Goal: Register for event/course

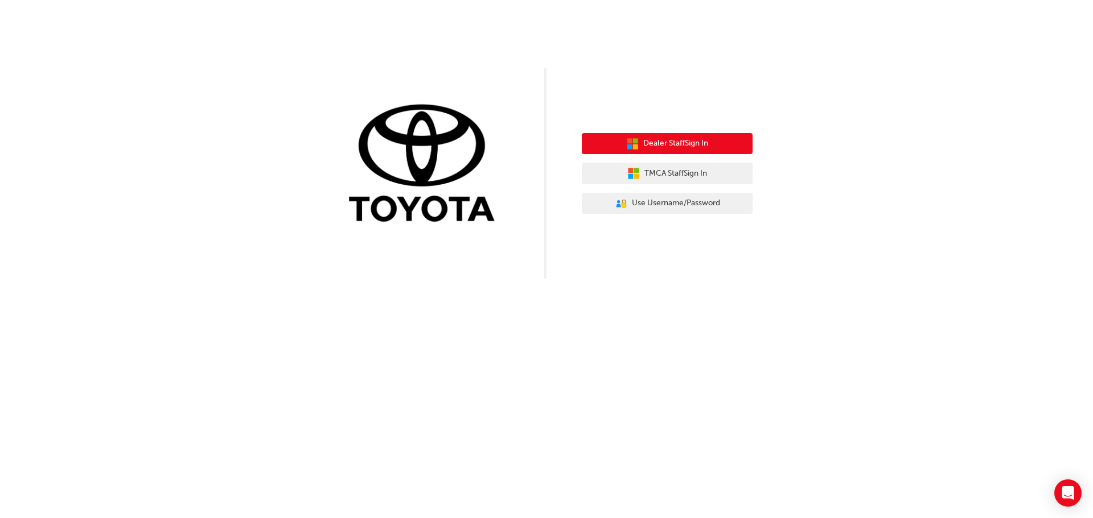
click at [722, 150] on button "Dealer Staff Sign In" at bounding box center [667, 144] width 171 height 22
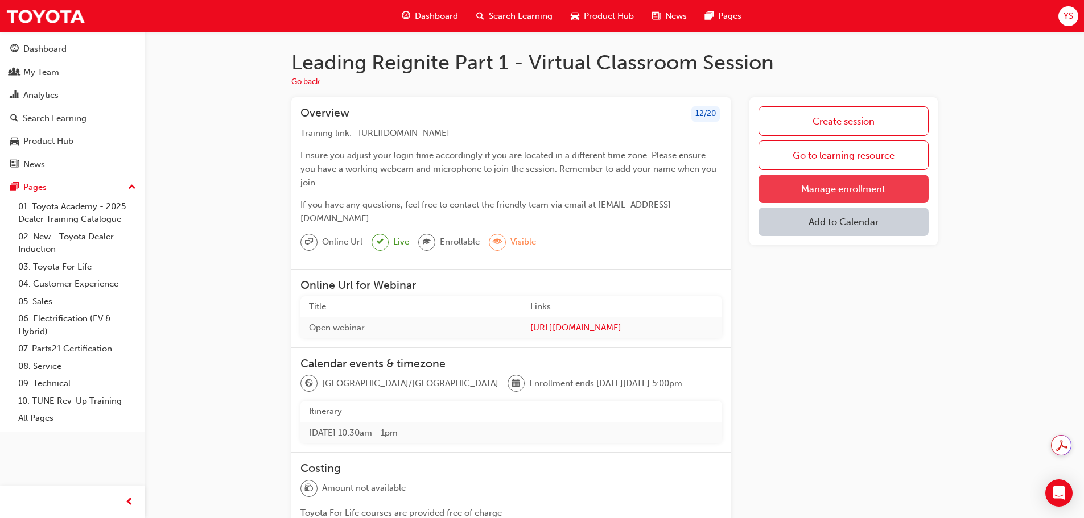
click at [819, 176] on link "Manage enrollment" at bounding box center [844, 189] width 170 height 28
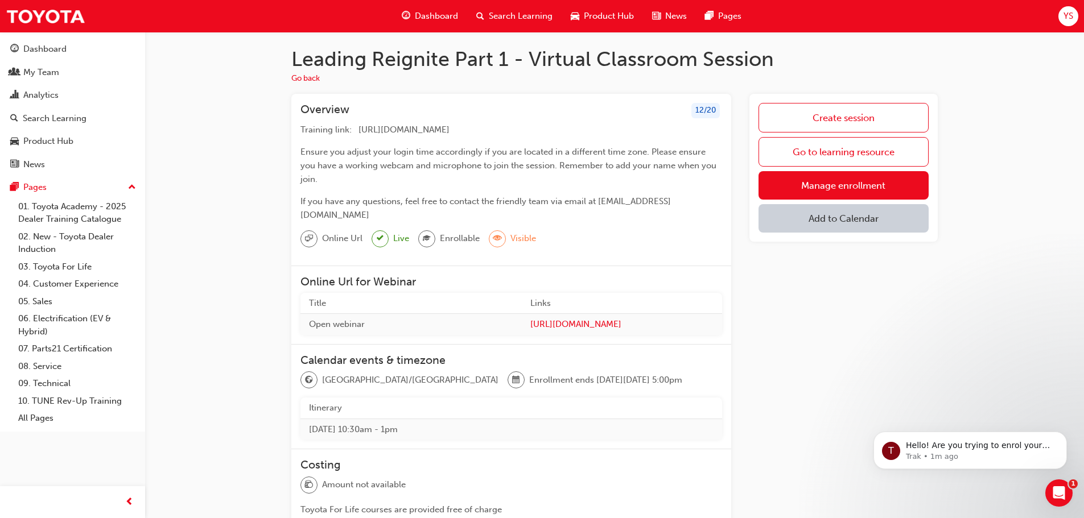
scroll to position [3, 0]
click at [804, 191] on link "Manage enrollment" at bounding box center [844, 186] width 170 height 28
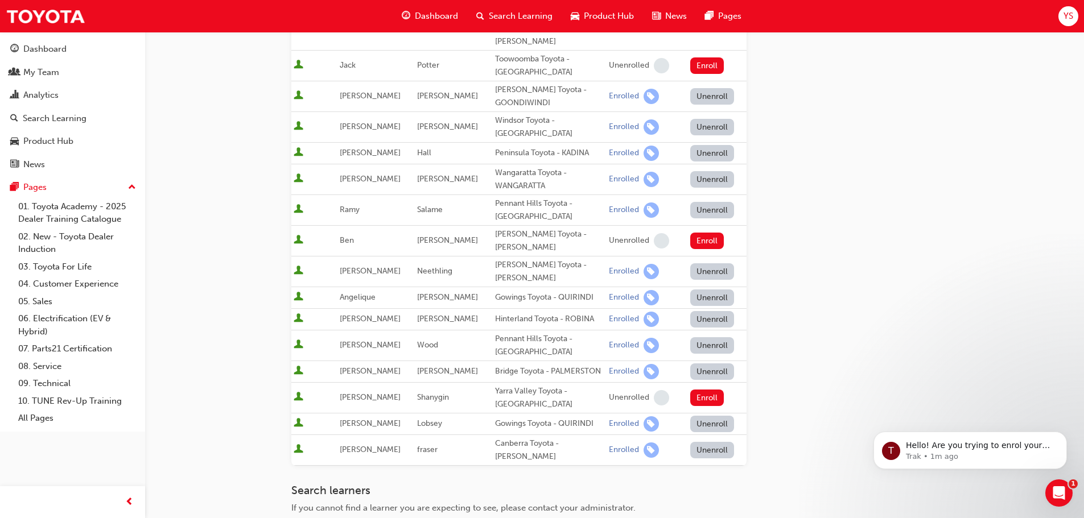
scroll to position [304, 0]
click at [694, 390] on button "Enroll" at bounding box center [707, 398] width 34 height 17
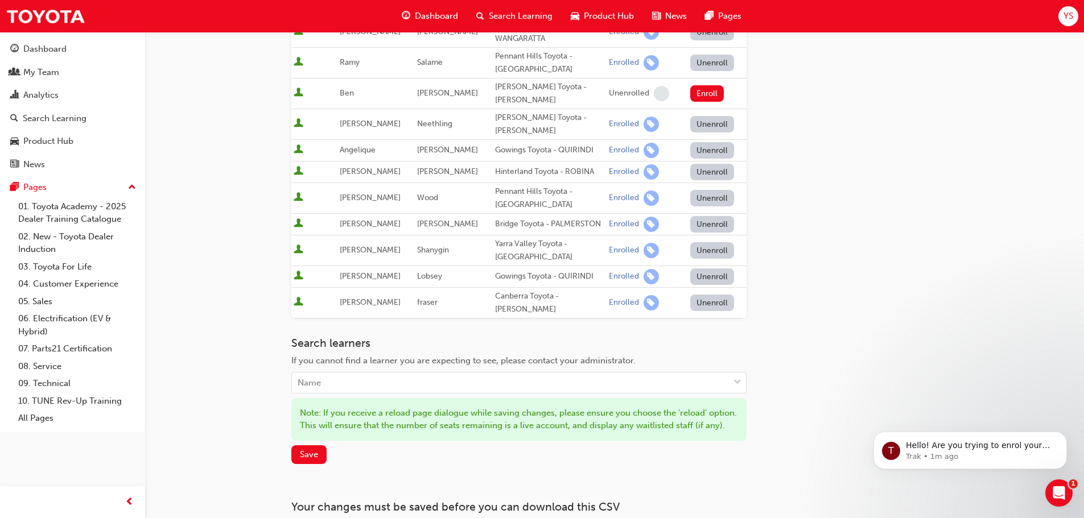
scroll to position [515, 0]
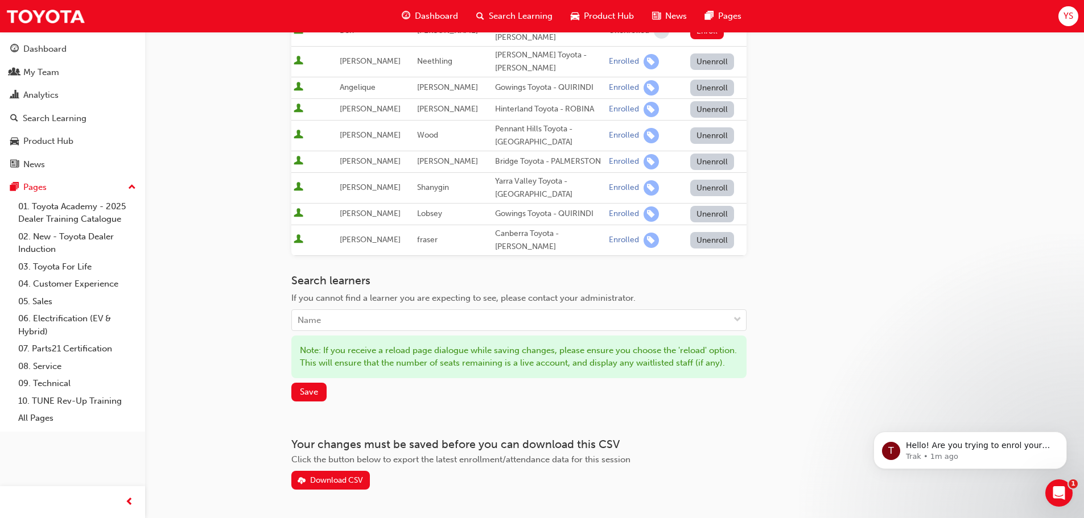
click at [302, 341] on div "Note: If you receive a reload page dialogue while saving changes, please ensure…" at bounding box center [518, 357] width 455 height 43
click at [303, 387] on span "Save" at bounding box center [309, 392] width 18 height 10
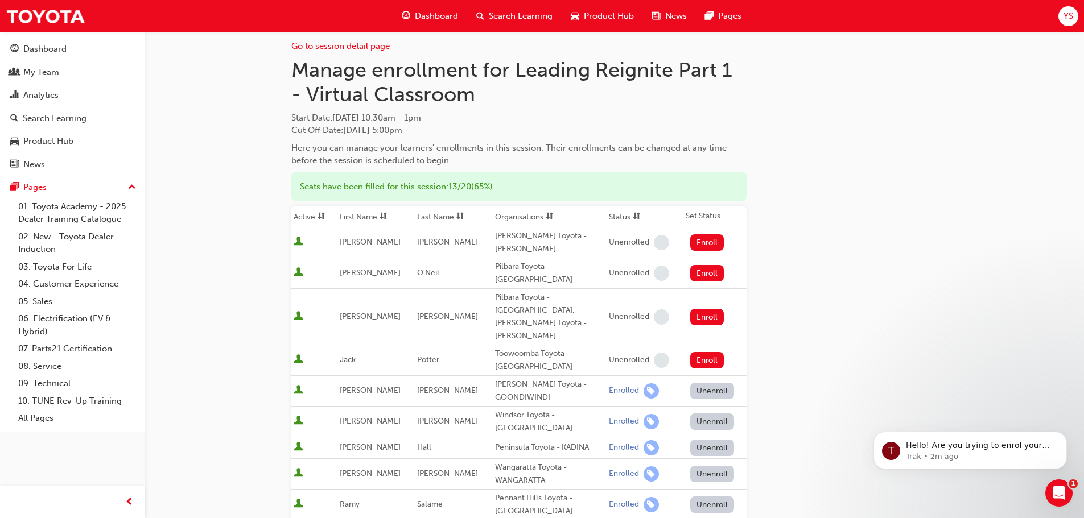
scroll to position [0, 0]
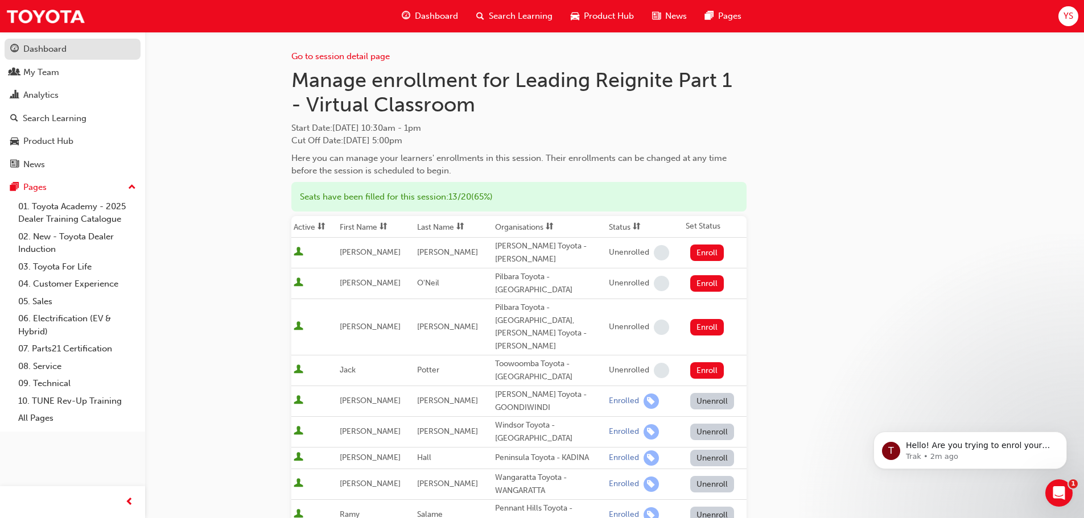
click at [51, 42] on div "Dashboard" at bounding box center [72, 49] width 125 height 14
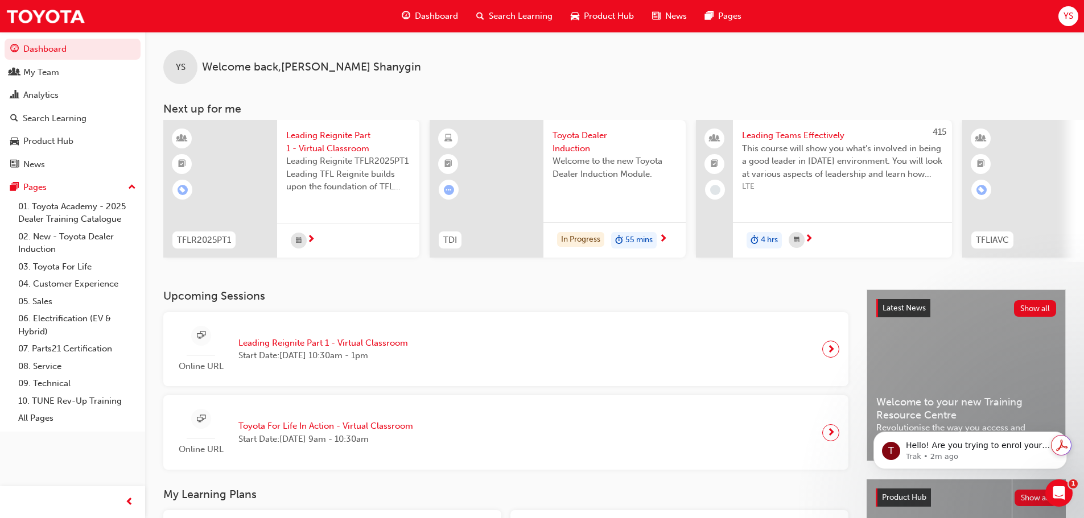
click at [255, 431] on span "Toyota For Life In Action - Virtual Classroom" at bounding box center [325, 426] width 175 height 13
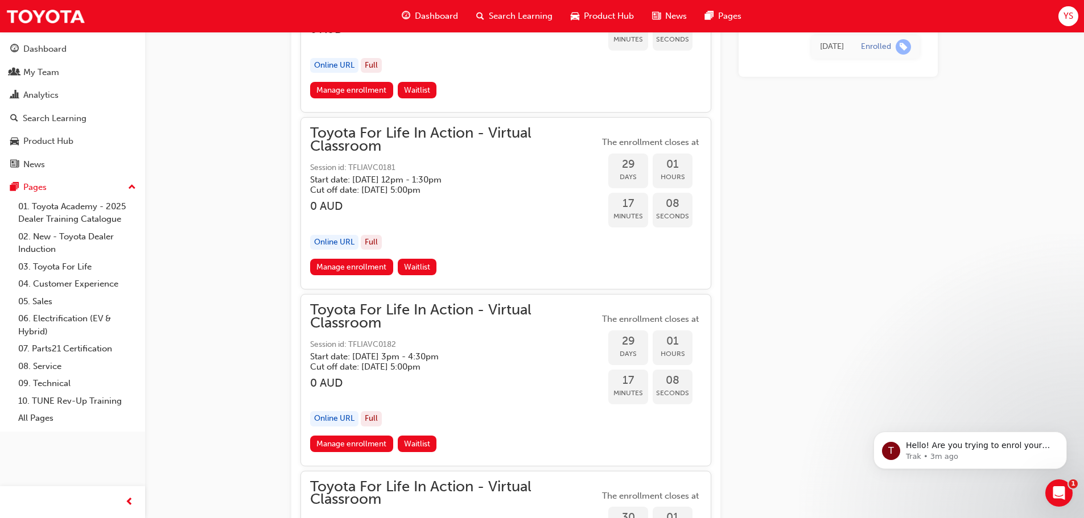
scroll to position [7863, 0]
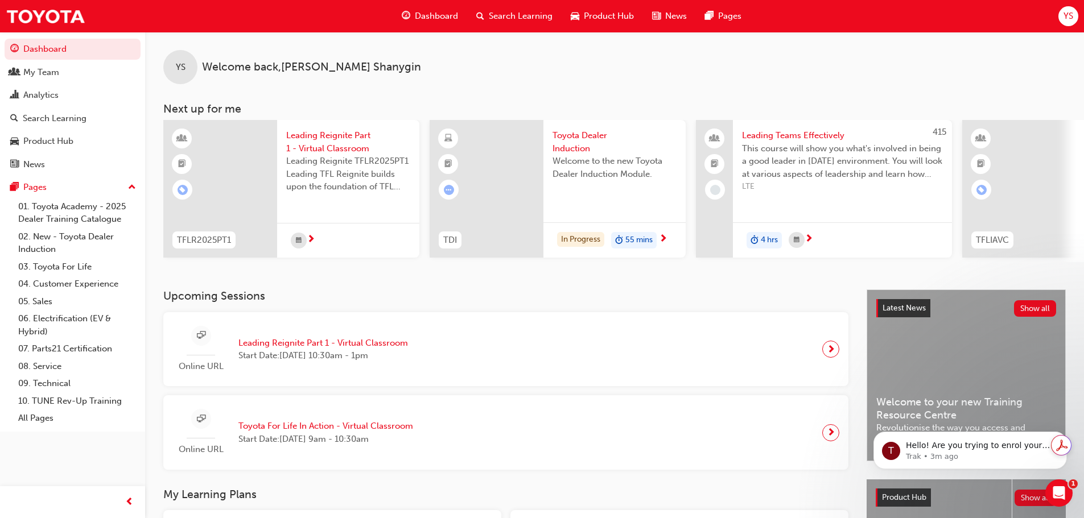
click at [319, 344] on span "Leading Reignite Part 1 - Virtual Classroom" at bounding box center [323, 343] width 170 height 13
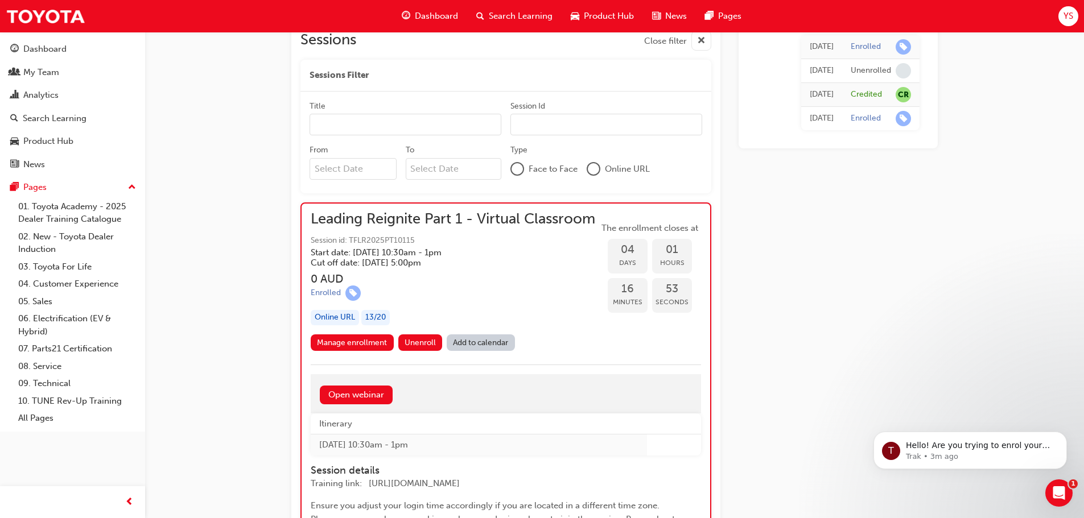
scroll to position [525, 0]
click at [551, 270] on div "Leading Reignite Part 1 - Virtual Classroom Session id: TFLR2025PT10115 Start d…" at bounding box center [453, 273] width 285 height 122
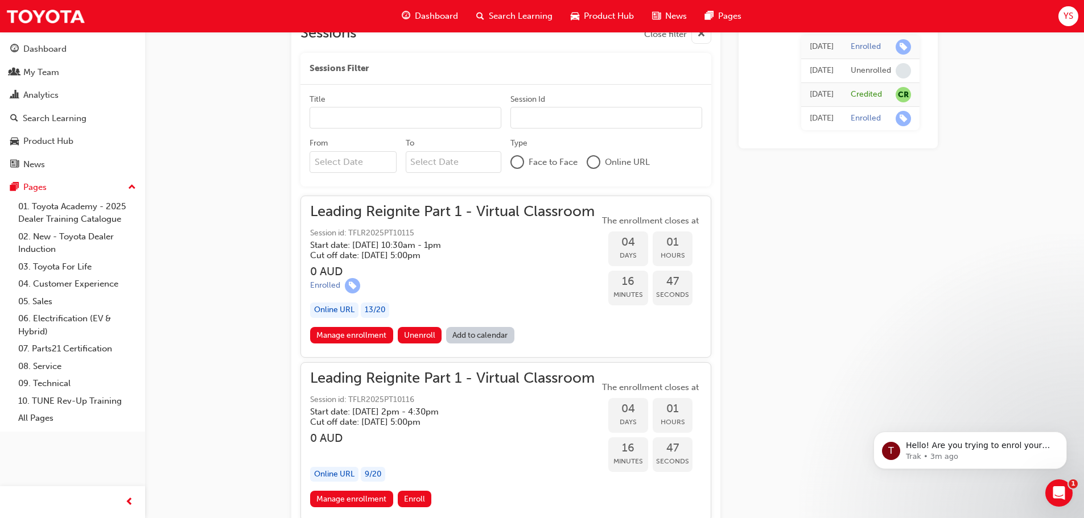
scroll to position [537, 0]
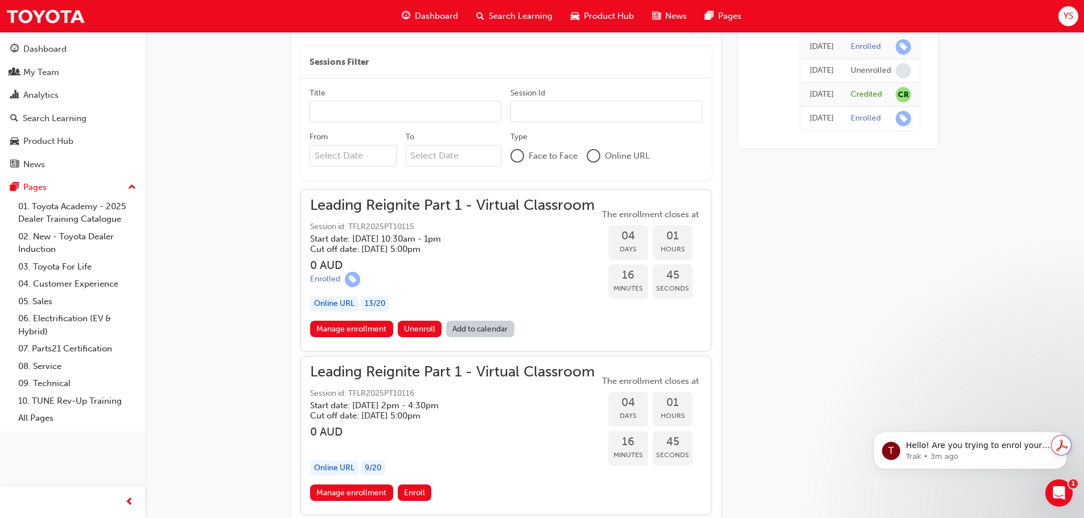
click at [500, 328] on link "Add to calendar" at bounding box center [480, 329] width 68 height 17
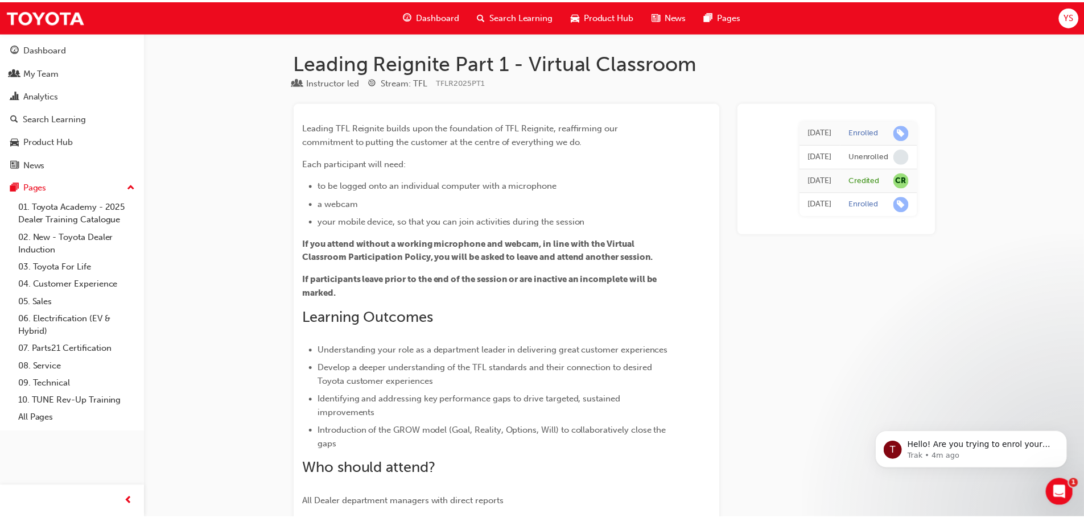
scroll to position [537, 0]
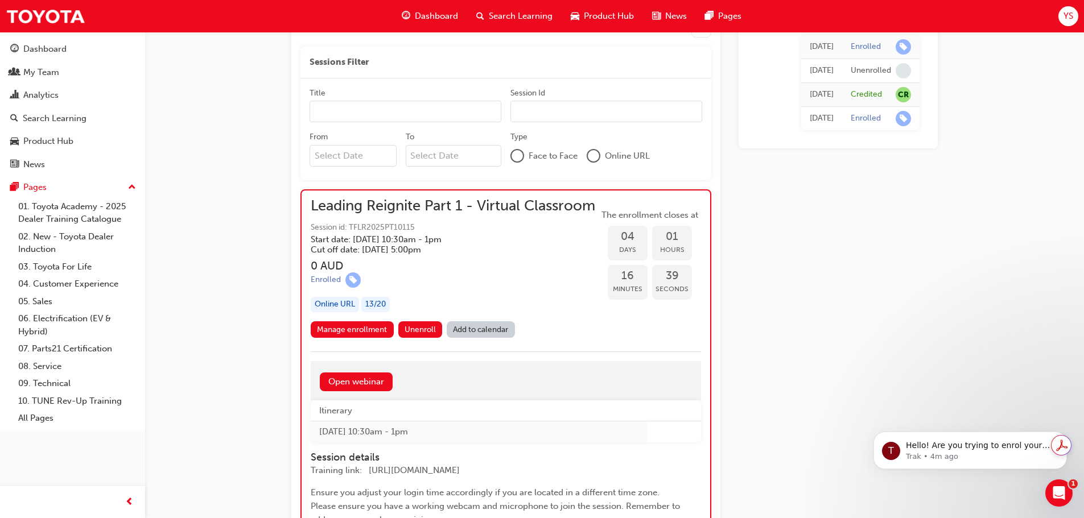
click at [515, 211] on span "Leading Reignite Part 1 - Virtual Classroom" at bounding box center [453, 206] width 285 height 13
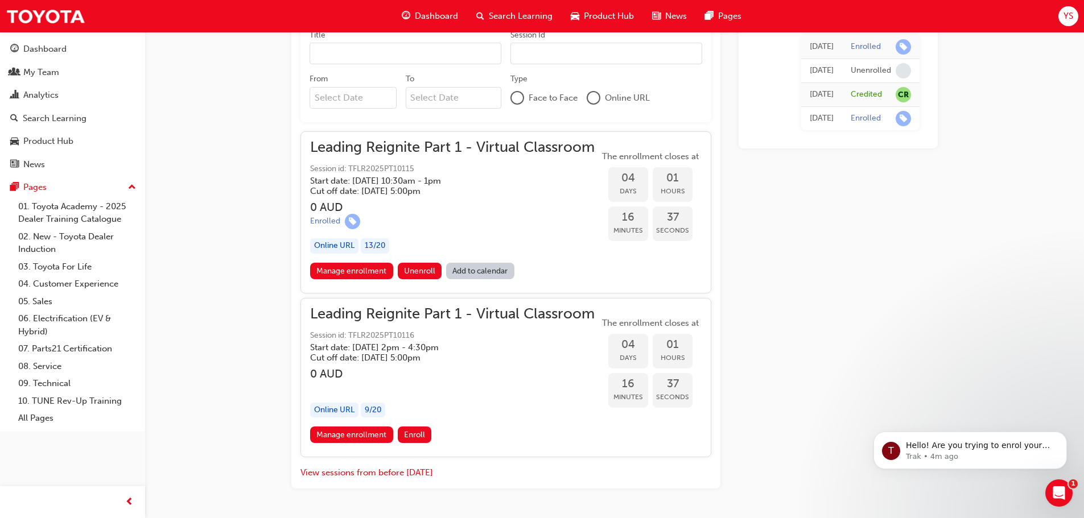
scroll to position [630, 0]
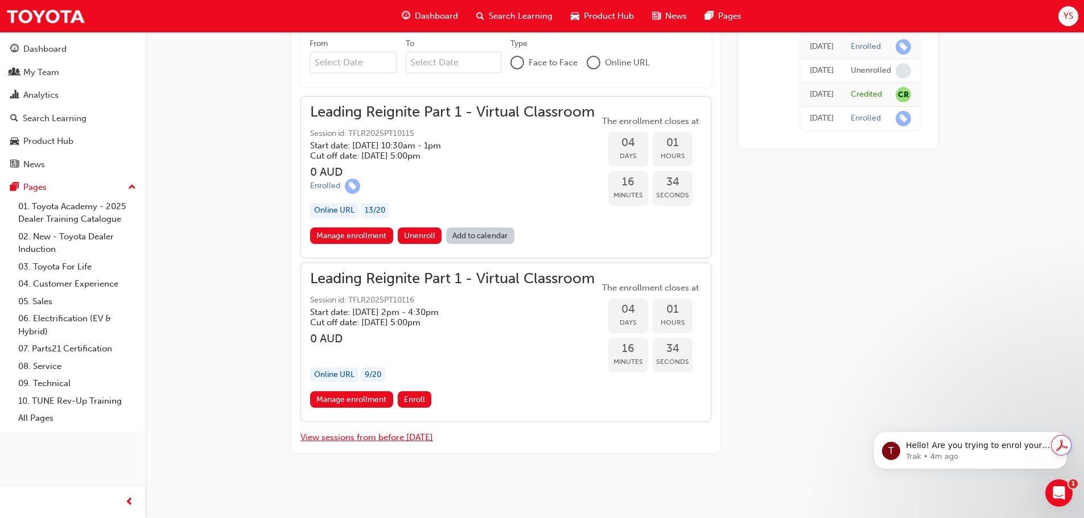
click at [395, 434] on button "View sessions from before [DATE]" at bounding box center [367, 437] width 133 height 13
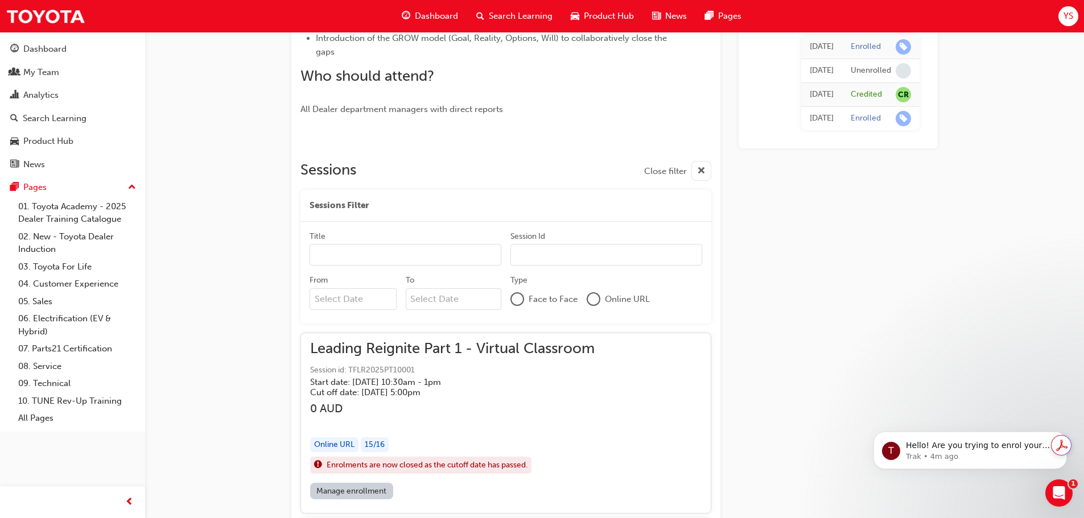
scroll to position [393, 0]
click at [348, 306] on input "From" at bounding box center [353, 300] width 87 height 22
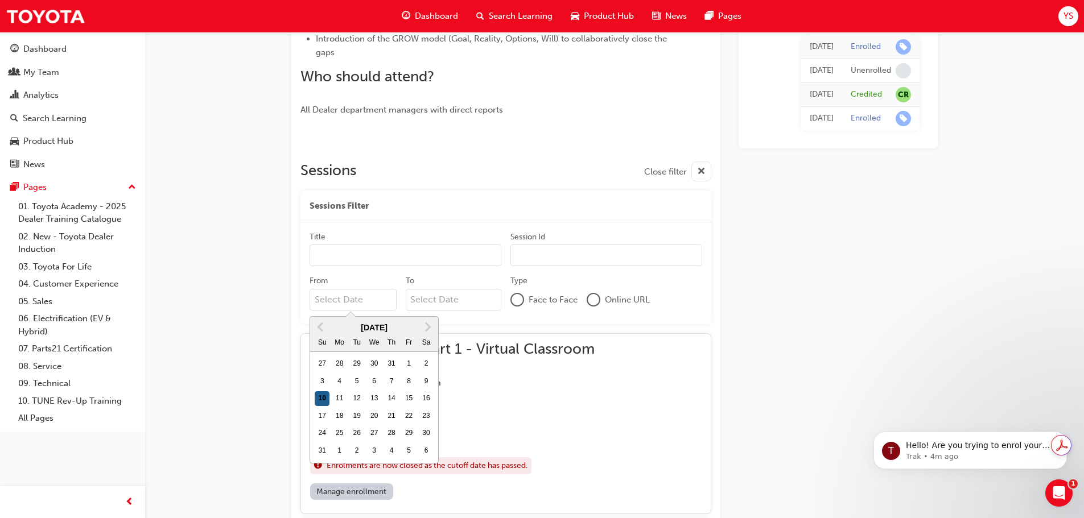
click at [322, 396] on div "10" at bounding box center [322, 399] width 15 height 15
click at [322, 311] on input "From Previous Month Next Month August 2025 Su Mo Tu We Th Fr Sa 27 28 29 30 31 …" at bounding box center [353, 300] width 87 height 22
type input "10/08/25"
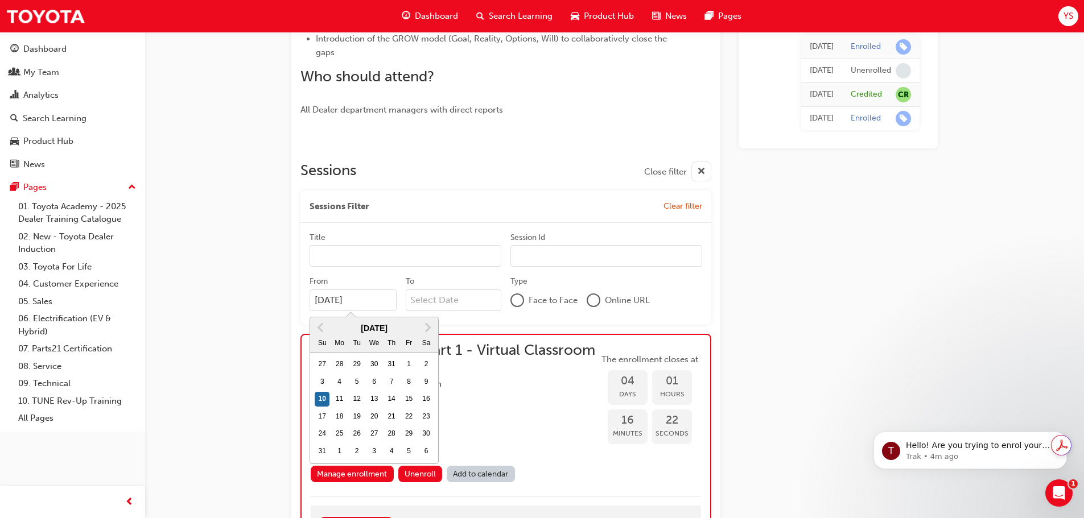
scroll to position [434, 0]
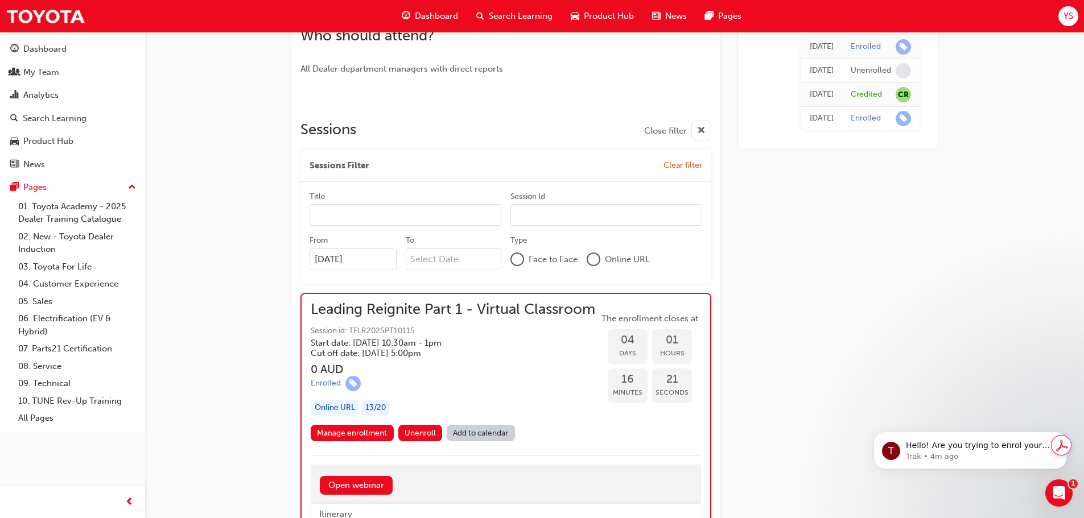
click at [812, 352] on div "Today Enrolled 3 days ago Unenrolled 4 days ago Credited CR Fri 1 Aug 2025 Enro…" at bounding box center [838, 379] width 199 height 1421
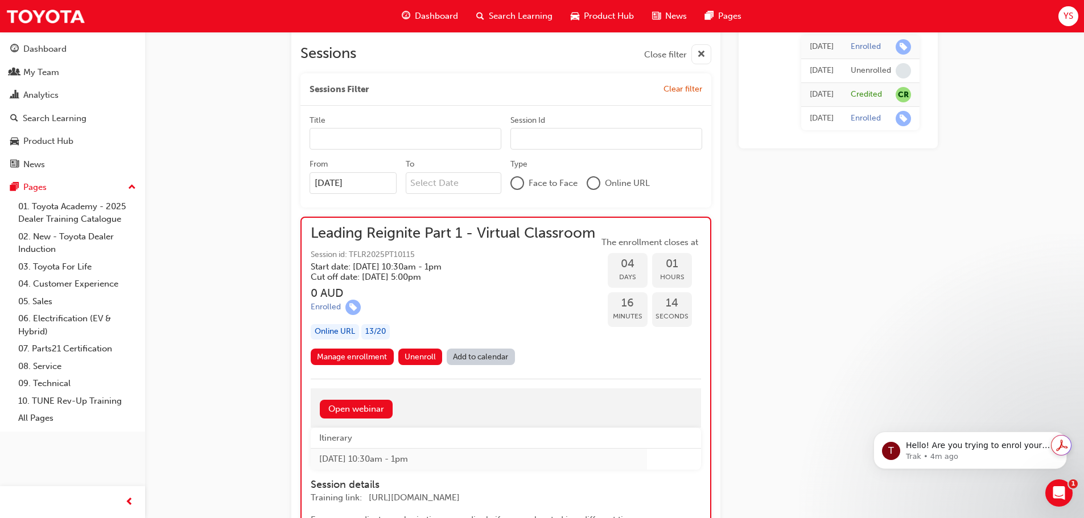
scroll to position [540, 0]
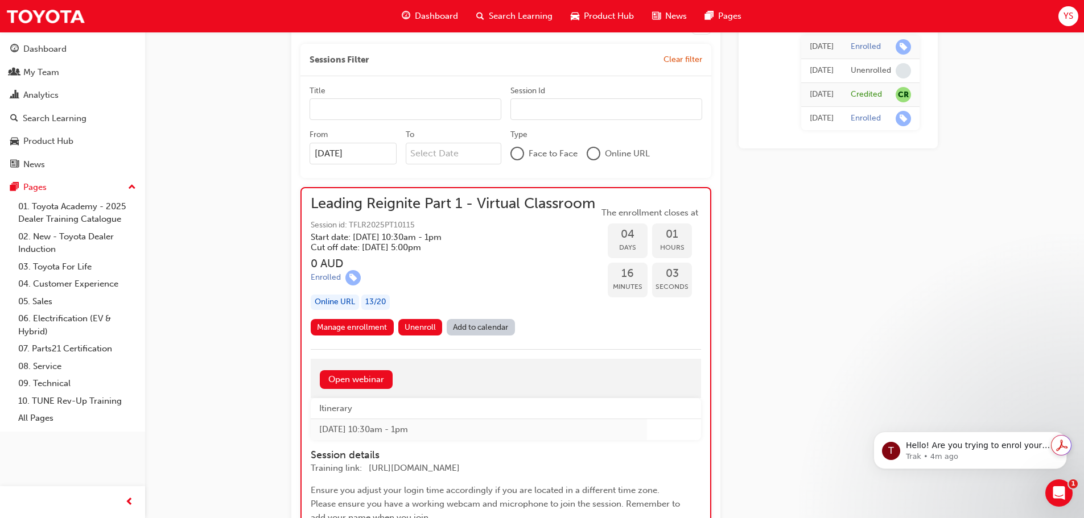
click at [812, 357] on div "Today Enrolled 3 days ago Unenrolled 4 days ago Credited CR Fri 1 Aug 2025 Enro…" at bounding box center [838, 273] width 199 height 1421
click at [503, 241] on h5 "Start date: Fri 15 Aug 2025 , 10:30am - 1pm" at bounding box center [444, 237] width 266 height 10
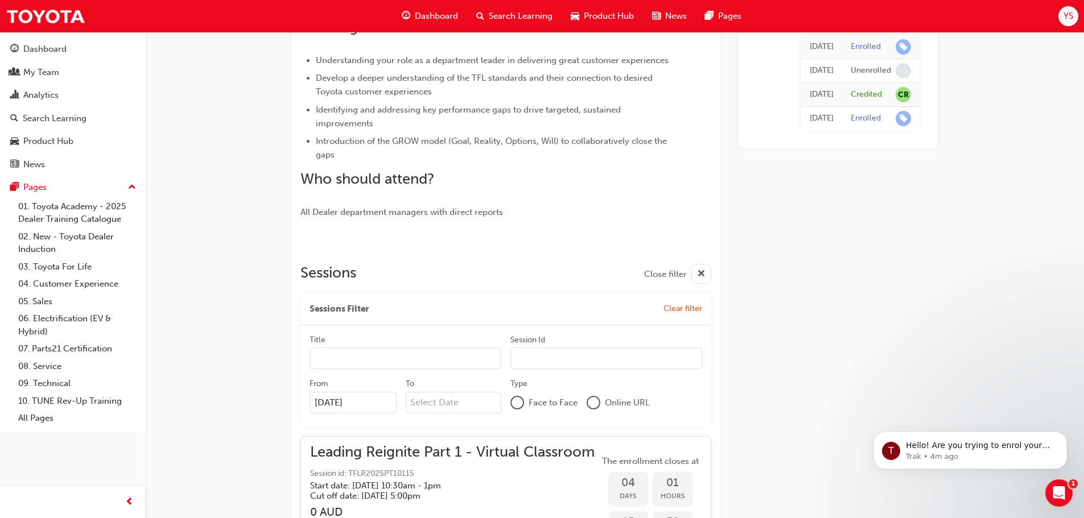
scroll to position [290, 0]
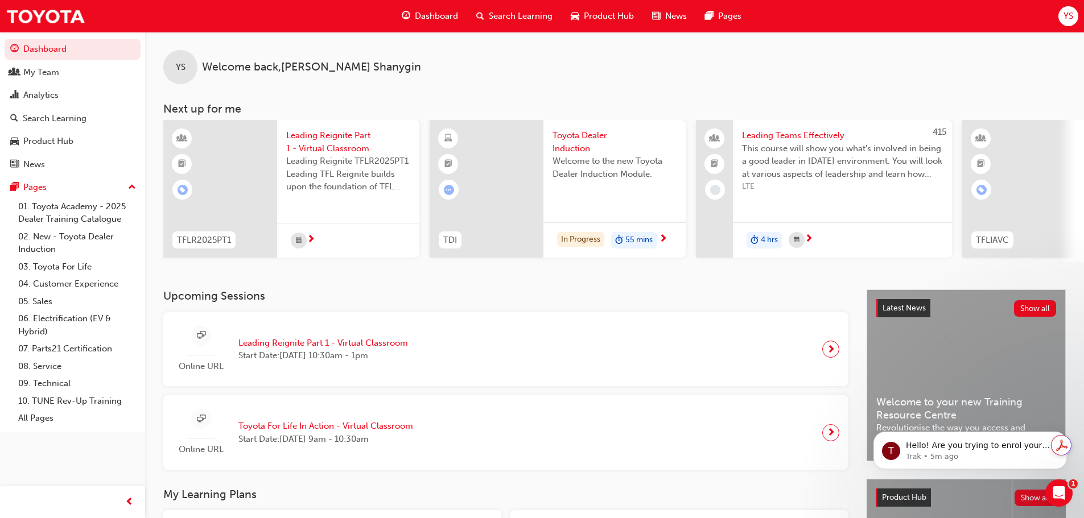
click at [343, 431] on span "Toyota For Life In Action - Virtual Classroom" at bounding box center [325, 426] width 175 height 13
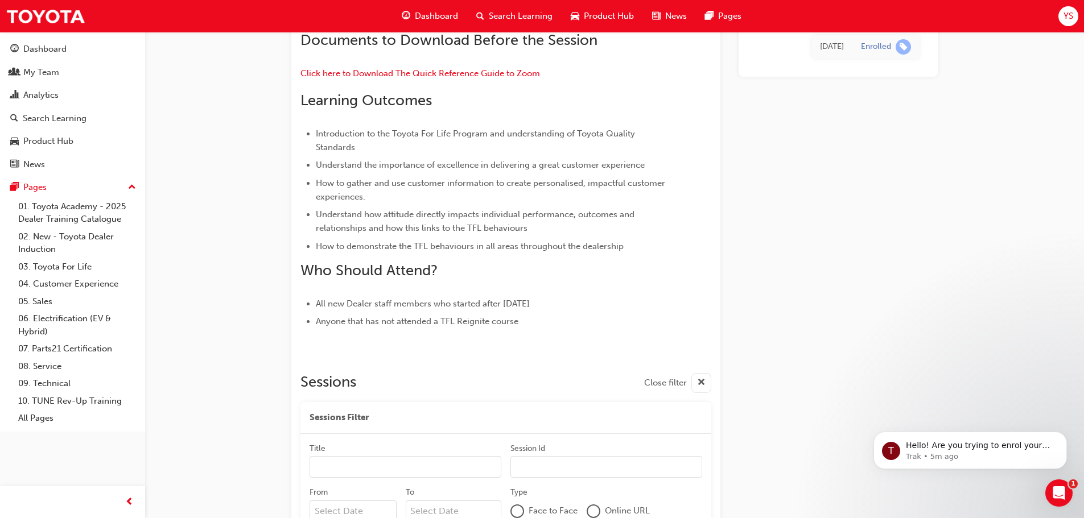
scroll to position [588, 0]
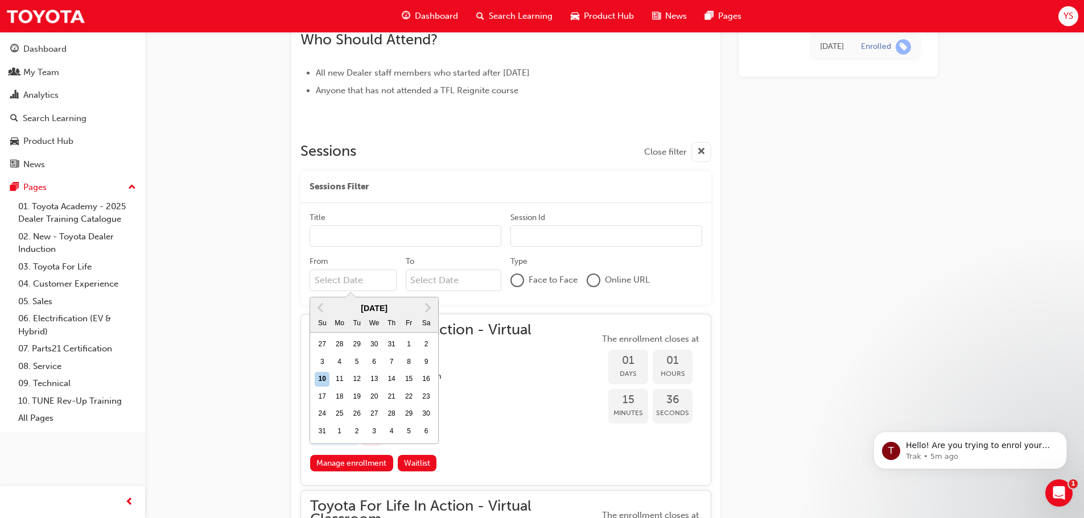
click at [344, 285] on input "From Previous Month Next Month August 2025 Su Mo Tu We Th Fr Sa 27 28 29 30 31 …" at bounding box center [353, 281] width 87 height 22
click at [329, 383] on div "10" at bounding box center [322, 379] width 15 height 15
click at [329, 291] on input "From Previous Month Next Month August 2025 Su Mo Tu We Th Fr Sa 27 28 29 30 31 …" at bounding box center [353, 281] width 87 height 22
type input "10/08/25"
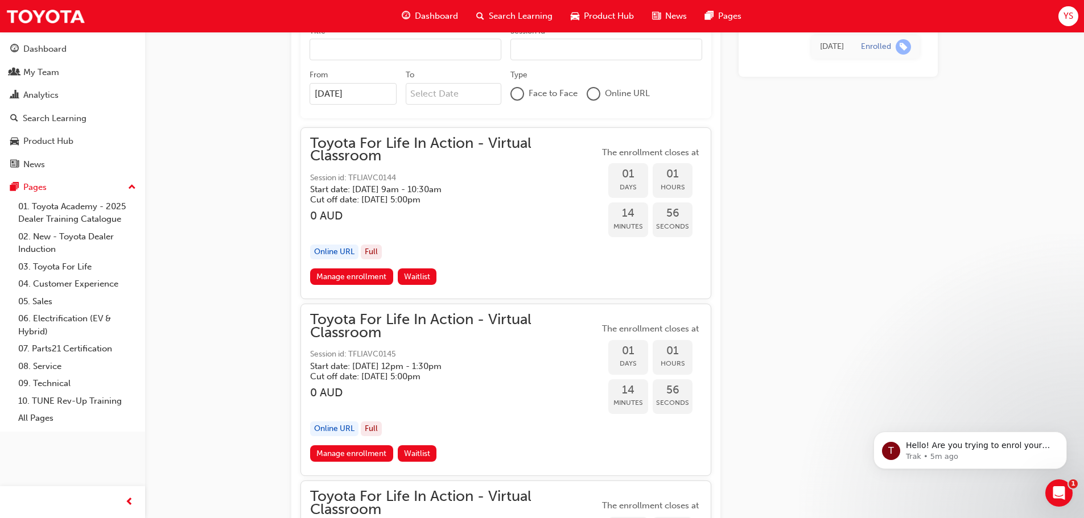
scroll to position [777, 0]
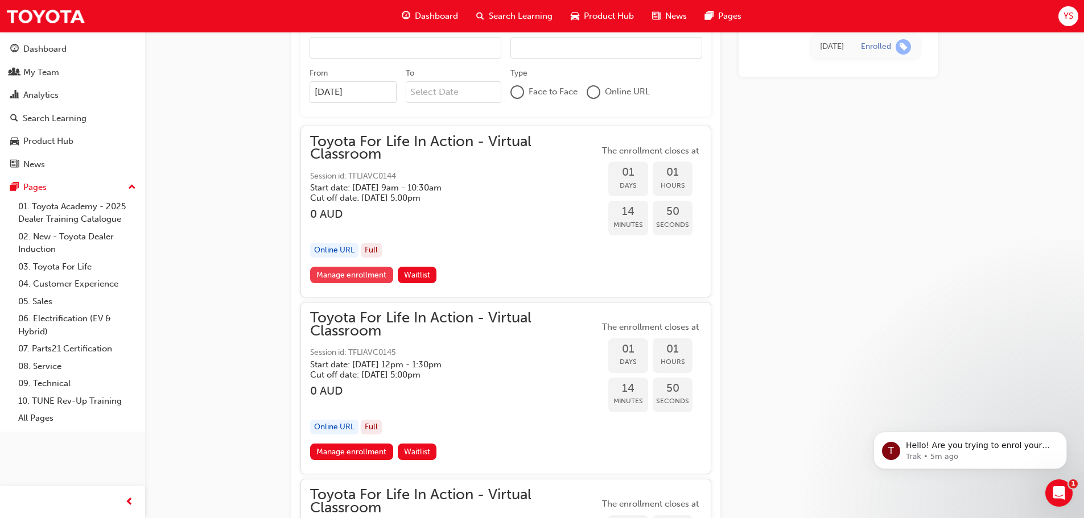
click at [369, 281] on link "Manage enrollment" at bounding box center [351, 275] width 83 height 17
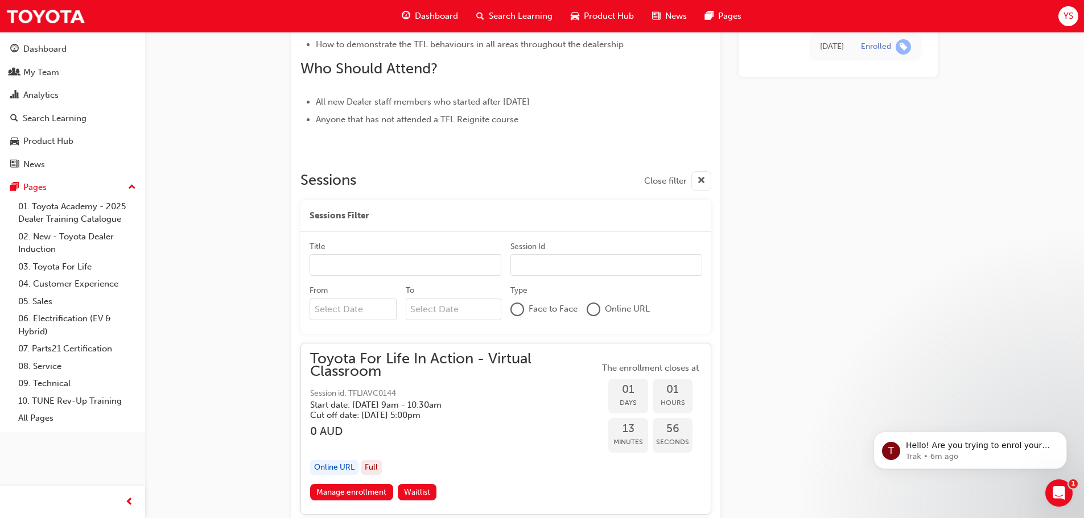
scroll to position [558, 0]
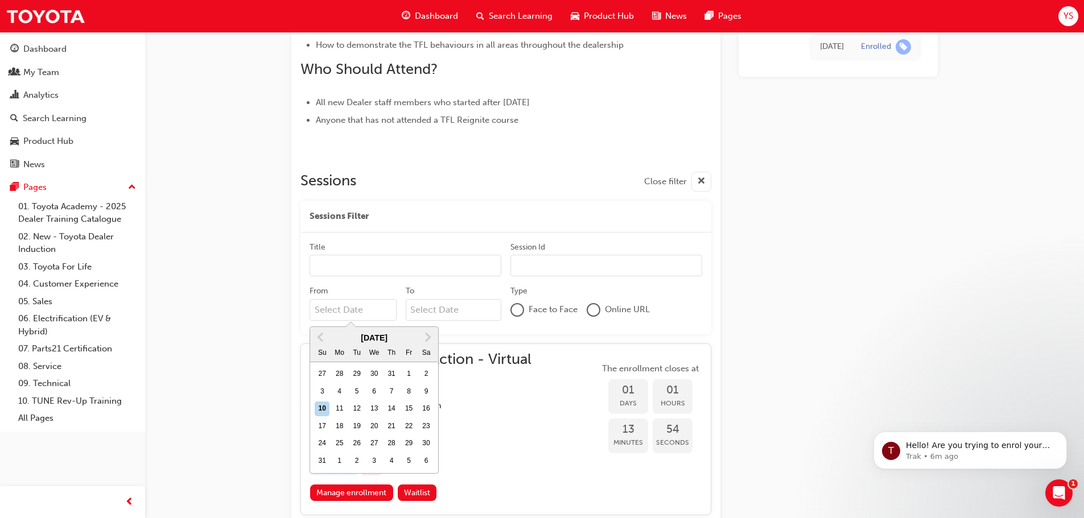
click at [352, 320] on input "From Previous Month Next Month August 2025 Su Mo Tu We Th Fr Sa 27 28 29 30 31 …" at bounding box center [353, 310] width 87 height 22
click at [326, 410] on div "10" at bounding box center [322, 409] width 15 height 15
click at [326, 321] on input "From Previous Month Next Month August 2025 Su Mo Tu We Th Fr Sa 27 28 29 30 31 …" at bounding box center [353, 310] width 87 height 22
type input "10/08/25"
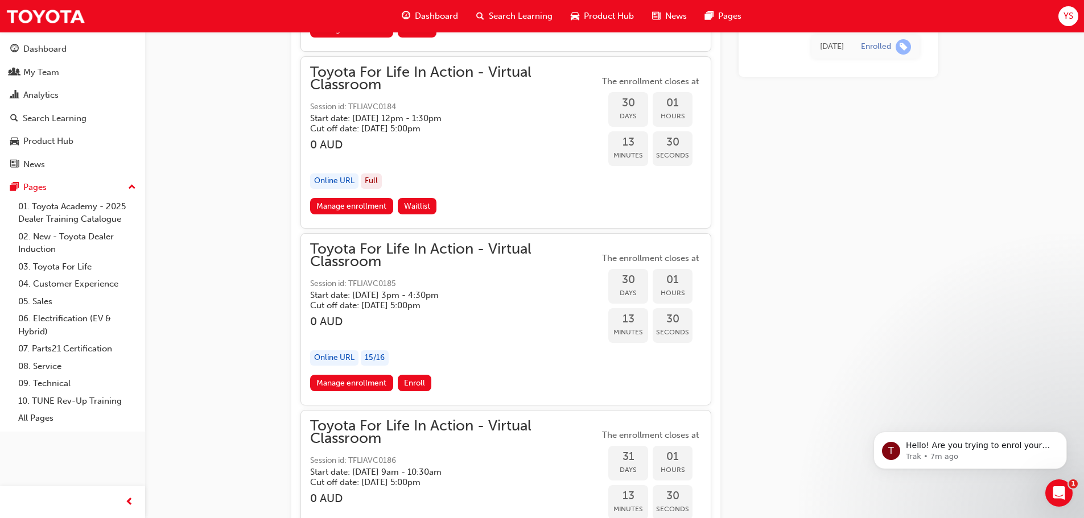
scroll to position [8454, 0]
click at [425, 386] on button "Enroll" at bounding box center [415, 384] width 34 height 17
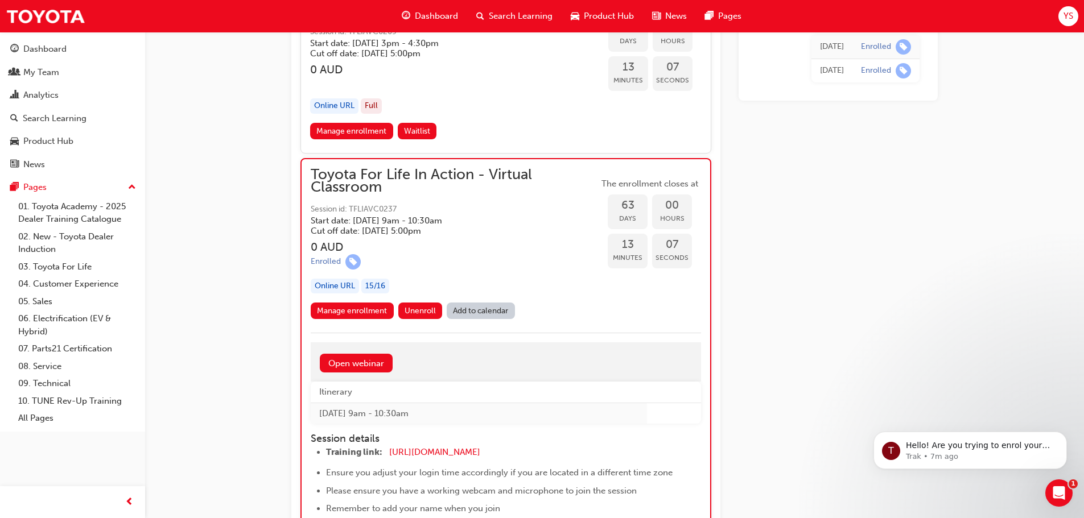
scroll to position [13981, 0]
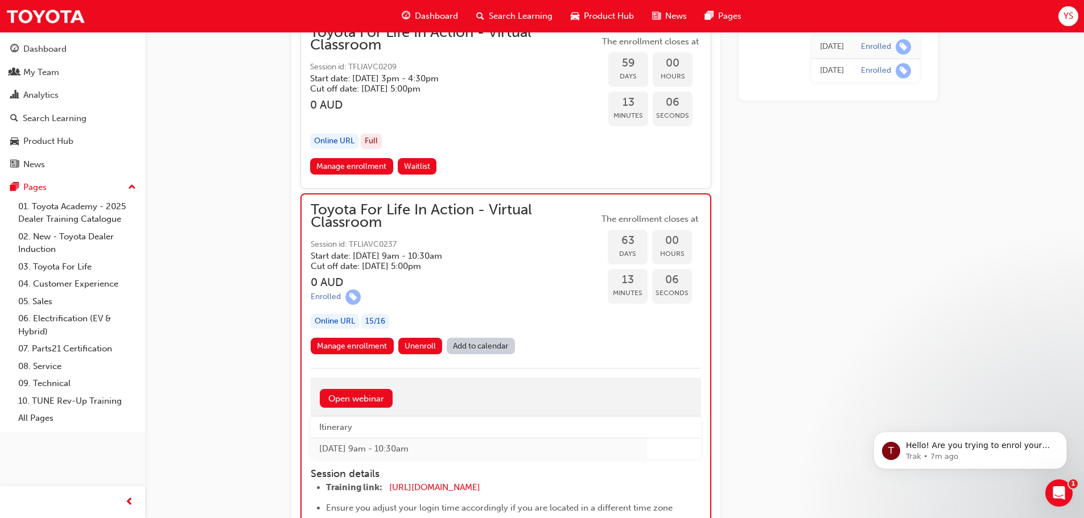
click at [545, 197] on div "Toyota For Life In Action - Virtual Classroom Session id: TFLIAVC0237 Start dat…" at bounding box center [506, 500] width 411 height 613
click at [524, 211] on span "Toyota For Life In Action - Virtual Classroom" at bounding box center [455, 217] width 288 height 26
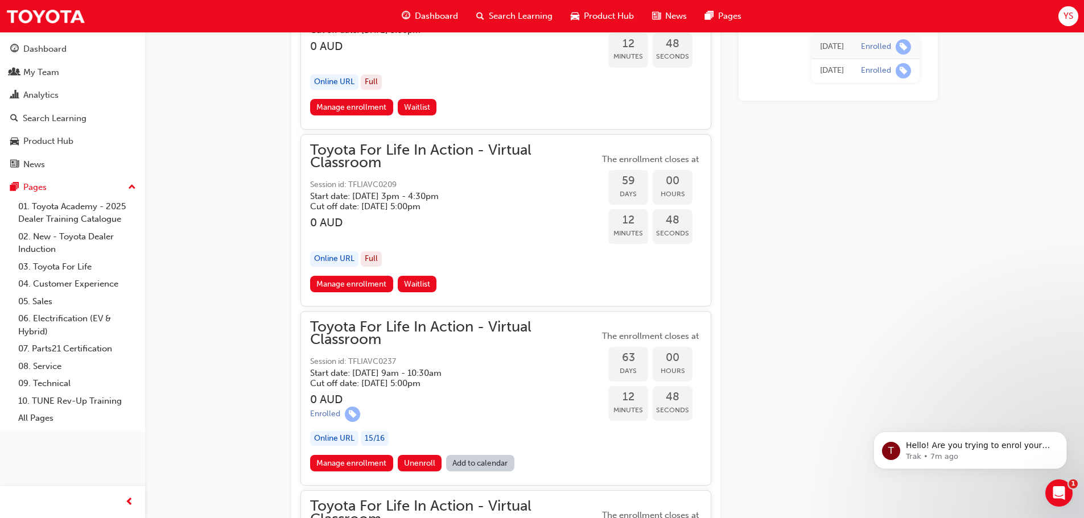
scroll to position [13864, 0]
click at [406, 336] on span "Toyota For Life In Action - Virtual Classroom" at bounding box center [454, 333] width 289 height 26
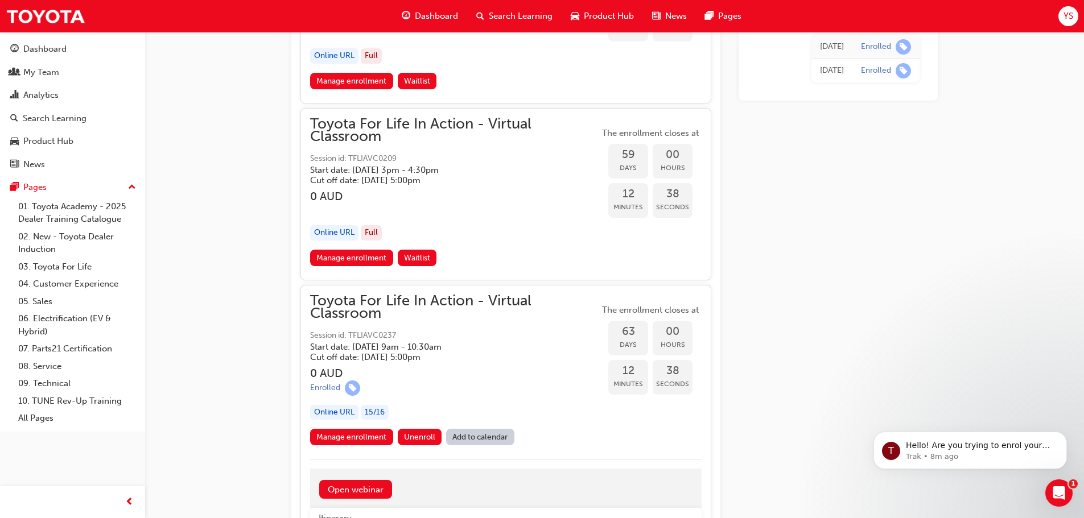
scroll to position [13884, 0]
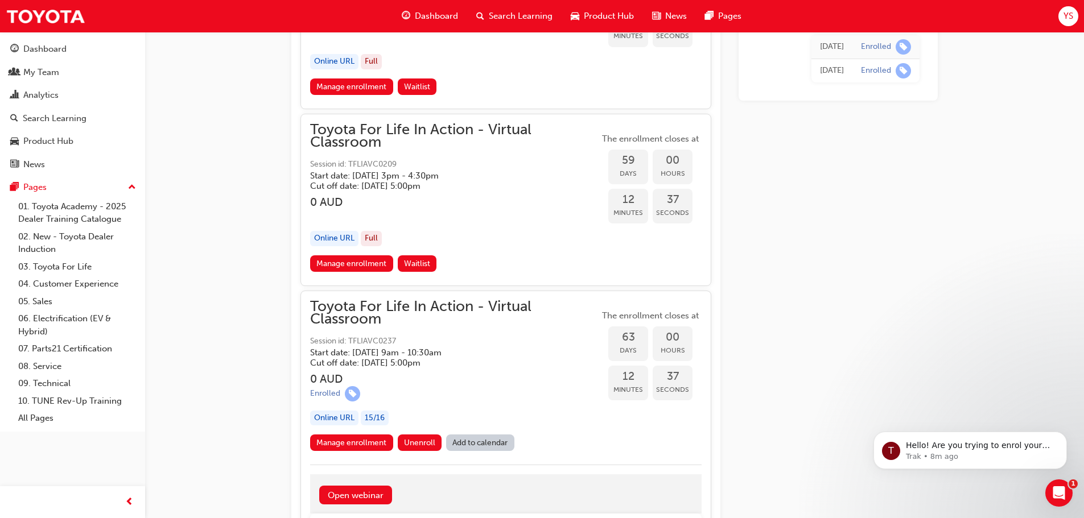
click at [522, 313] on span "Toyota For Life In Action - Virtual Classroom" at bounding box center [454, 314] width 289 height 26
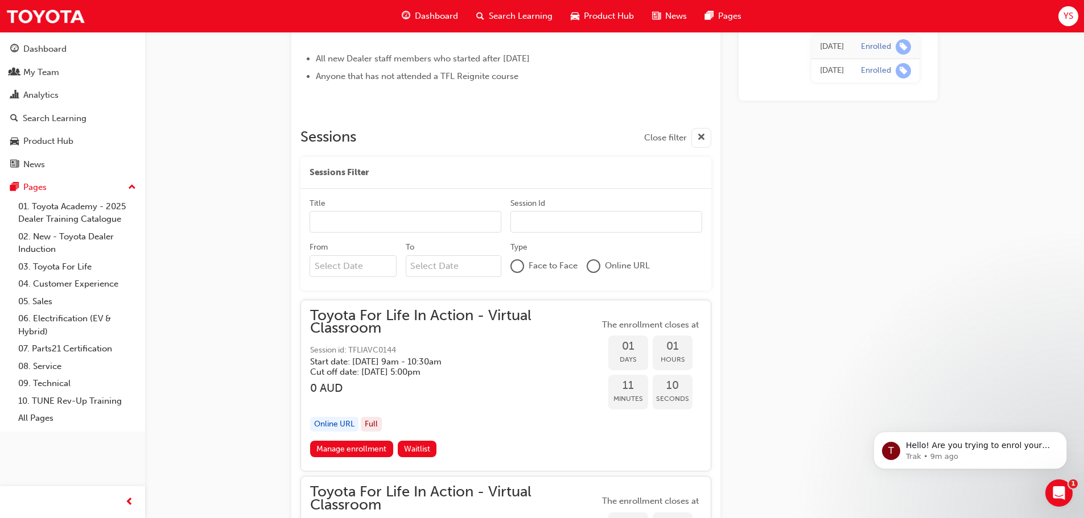
scroll to position [692, 0]
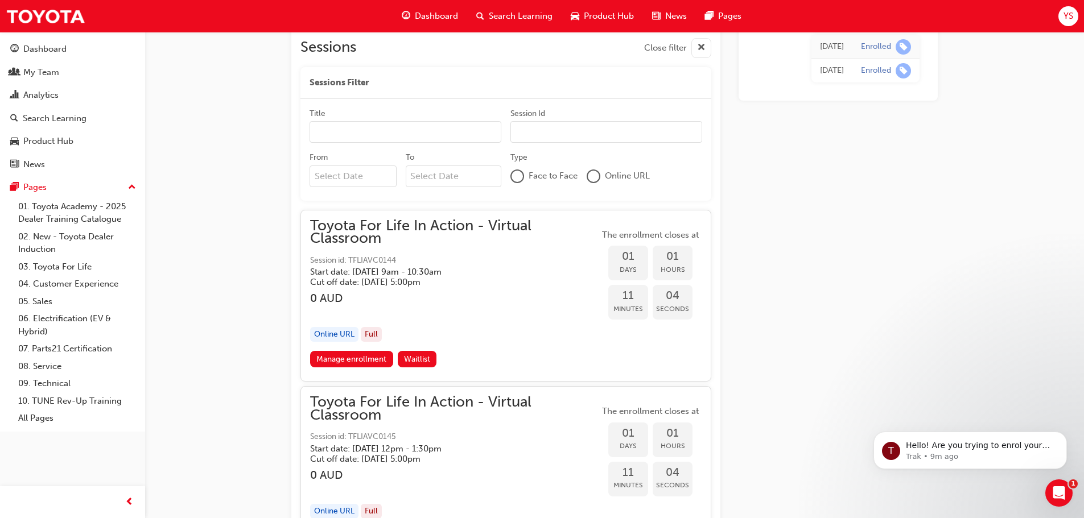
click at [475, 290] on div "Toyota For Life In Action - Virtual Classroom Session id: TFLIAVC0144 Start dat…" at bounding box center [454, 286] width 289 height 132
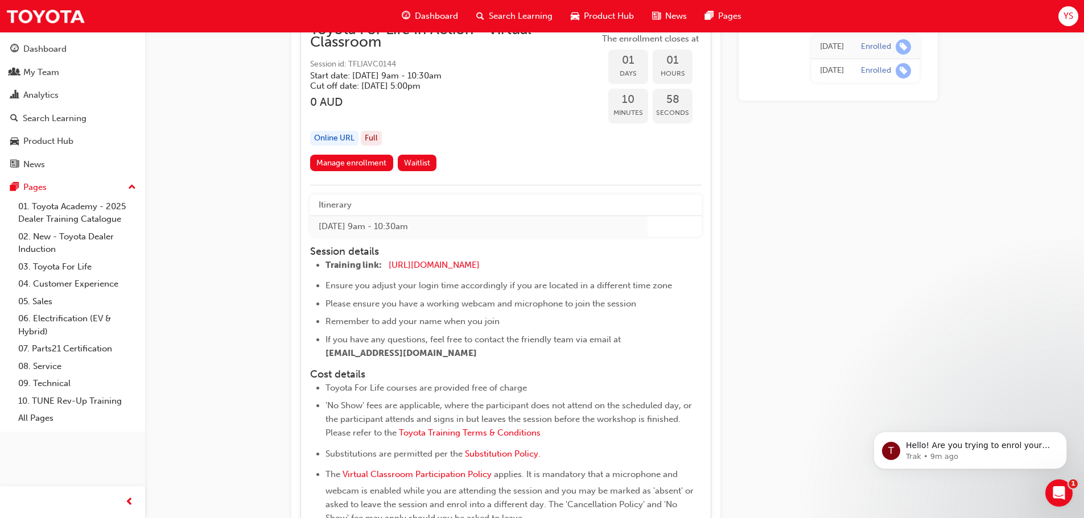
scroll to position [900, 0]
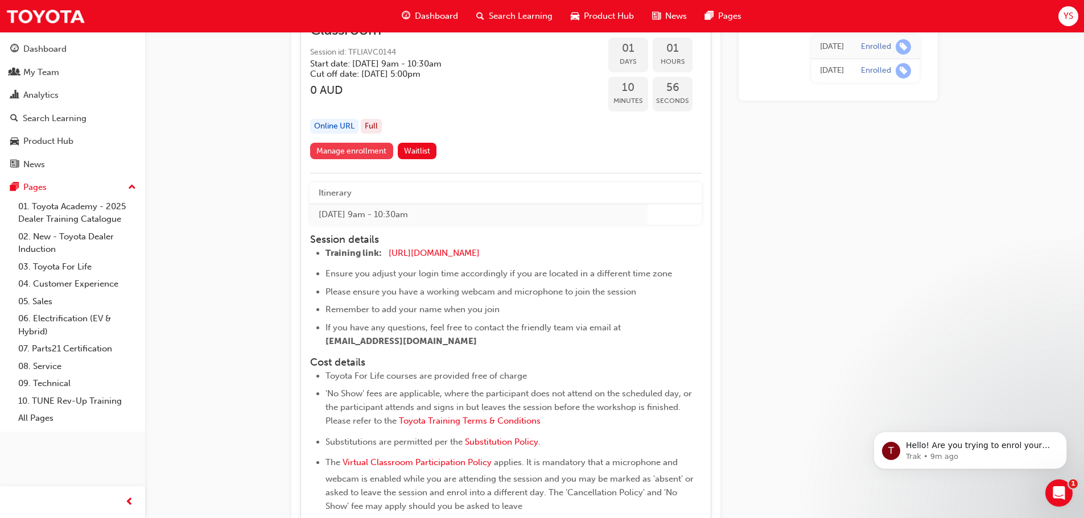
click at [341, 150] on link "Manage enrollment" at bounding box center [351, 151] width 83 height 17
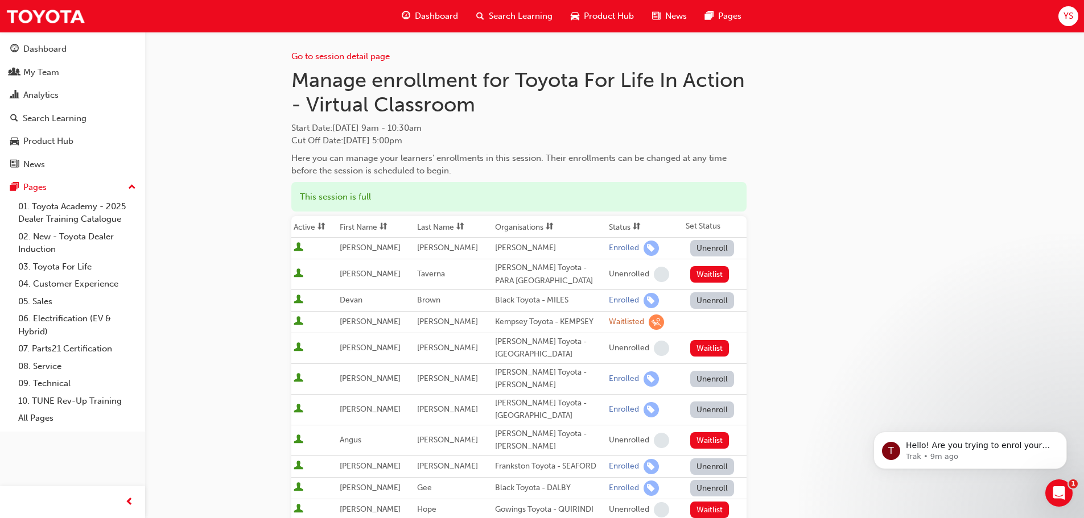
click at [703, 249] on button "Unenroll" at bounding box center [712, 248] width 44 height 17
click at [631, 188] on div "This session is full" at bounding box center [518, 197] width 455 height 30
click at [633, 38] on div "Go to session detail page" at bounding box center [518, 47] width 455 height 31
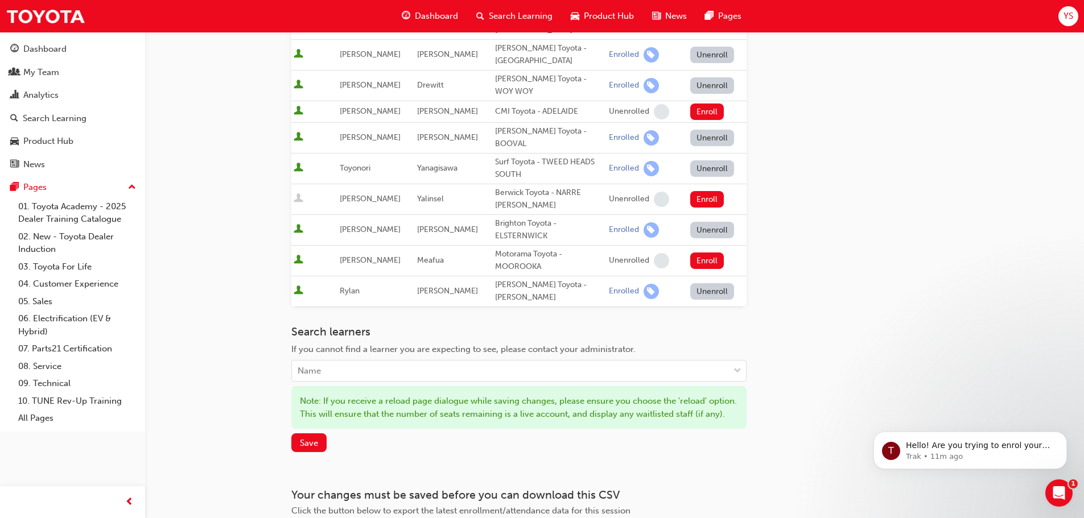
scroll to position [648, 0]
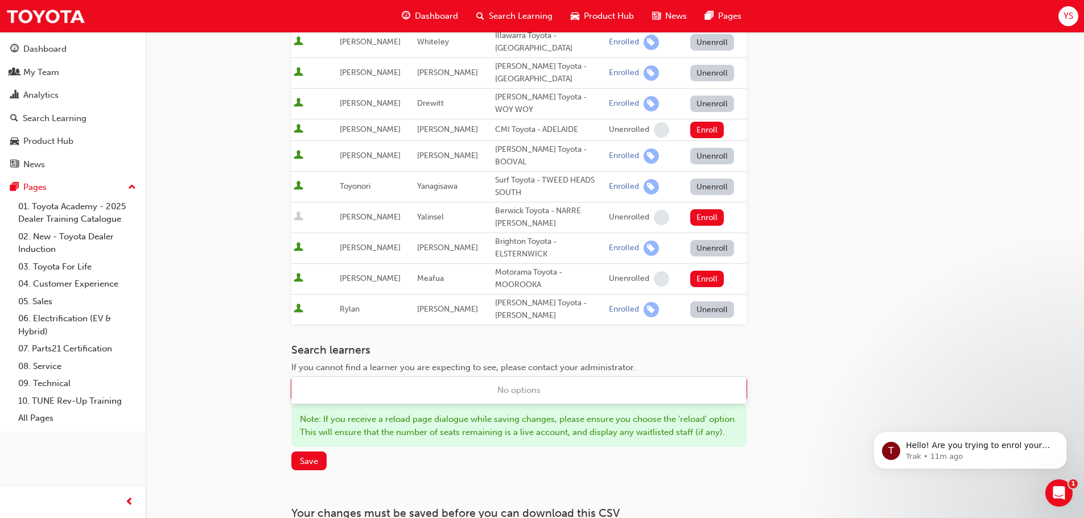
click at [378, 380] on div "Name" at bounding box center [510, 390] width 437 height 20
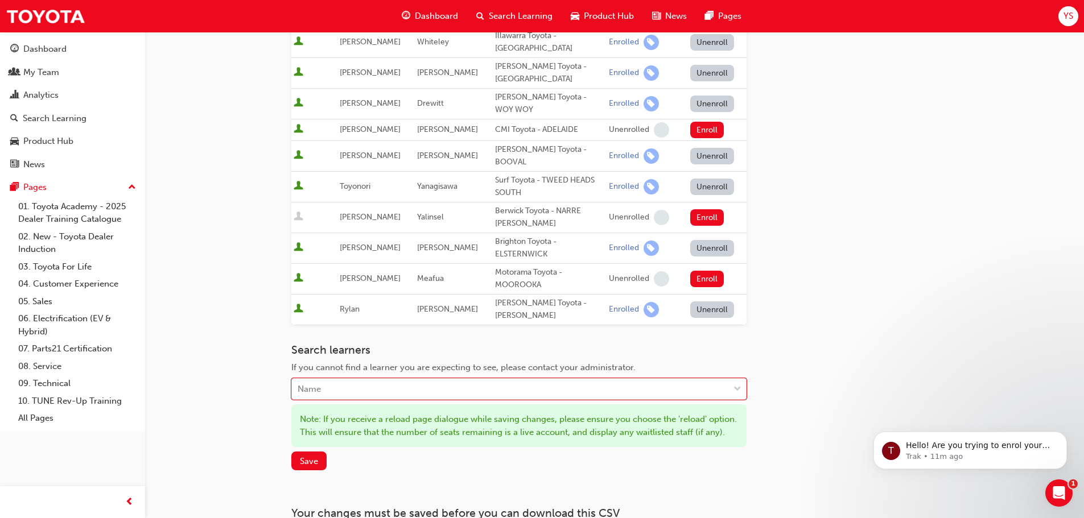
click at [378, 380] on div "Name" at bounding box center [510, 390] width 437 height 20
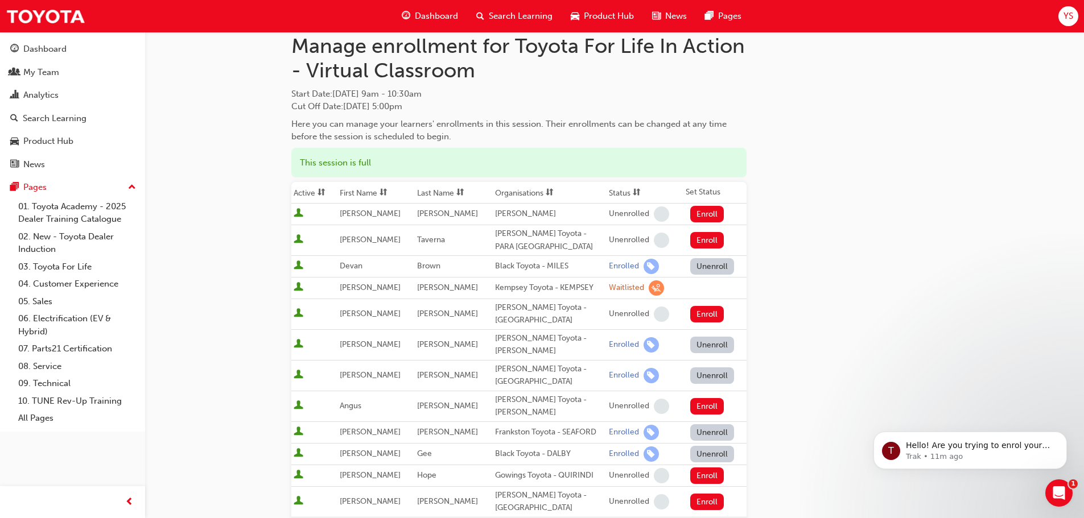
scroll to position [30, 0]
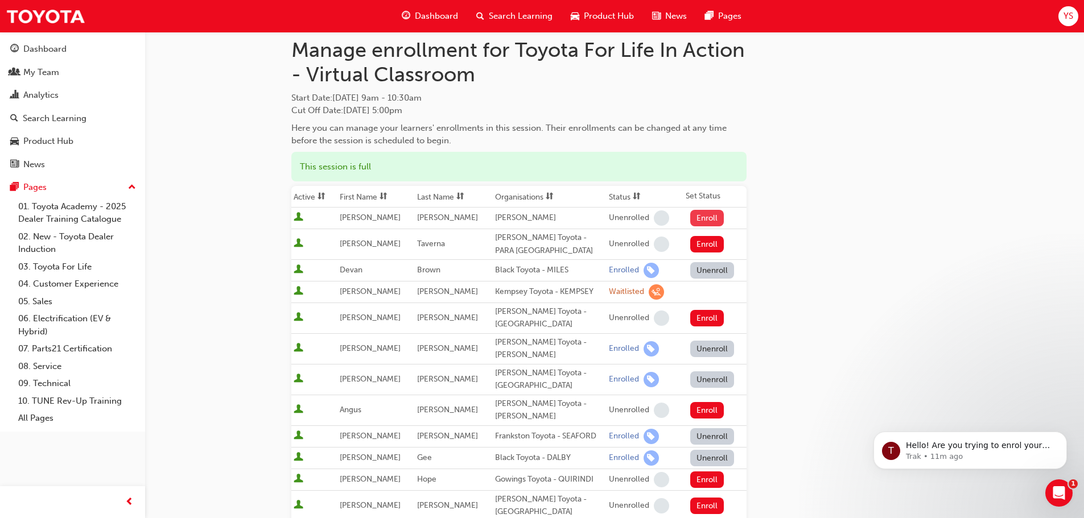
click at [699, 221] on button "Enroll" at bounding box center [707, 218] width 34 height 17
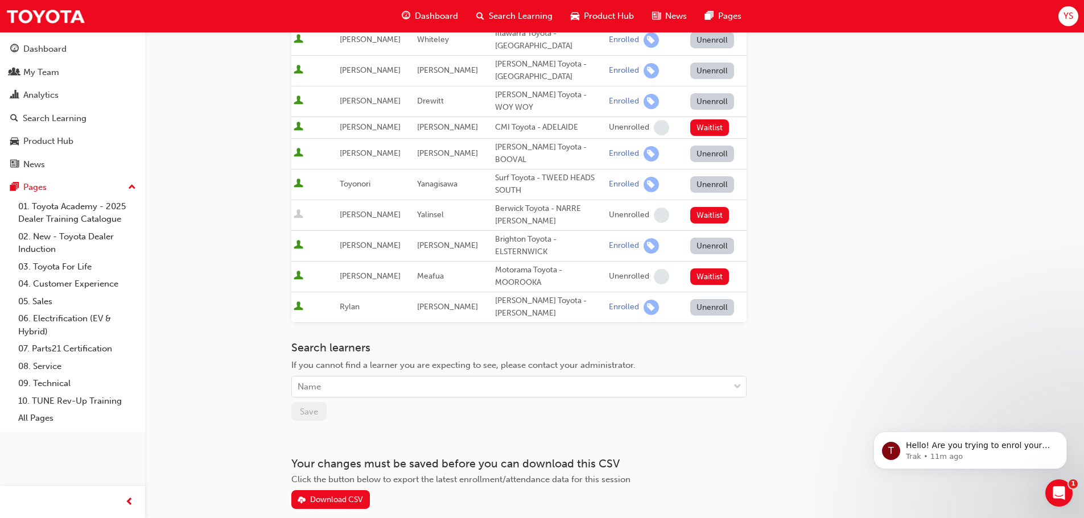
scroll to position [678, 0]
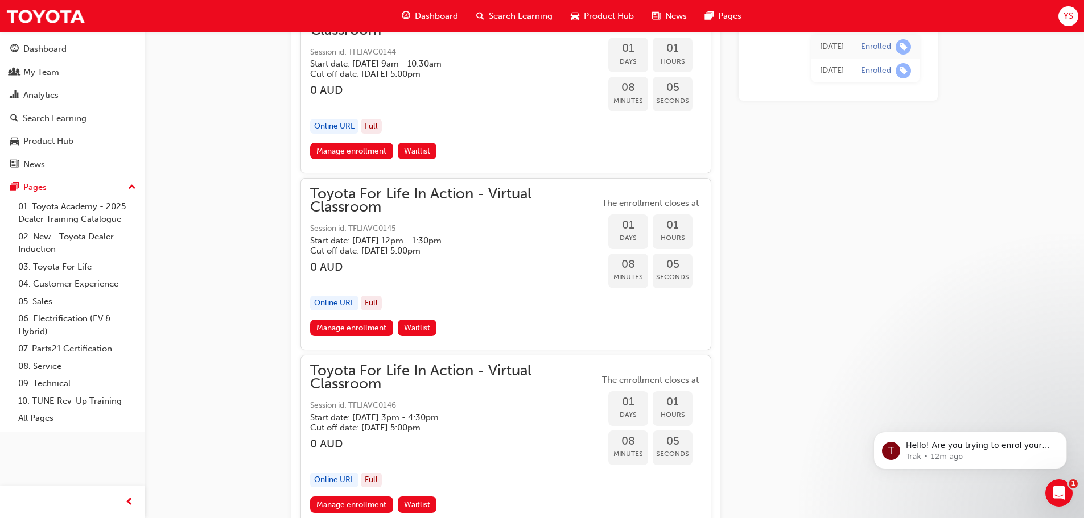
scroll to position [211, 0]
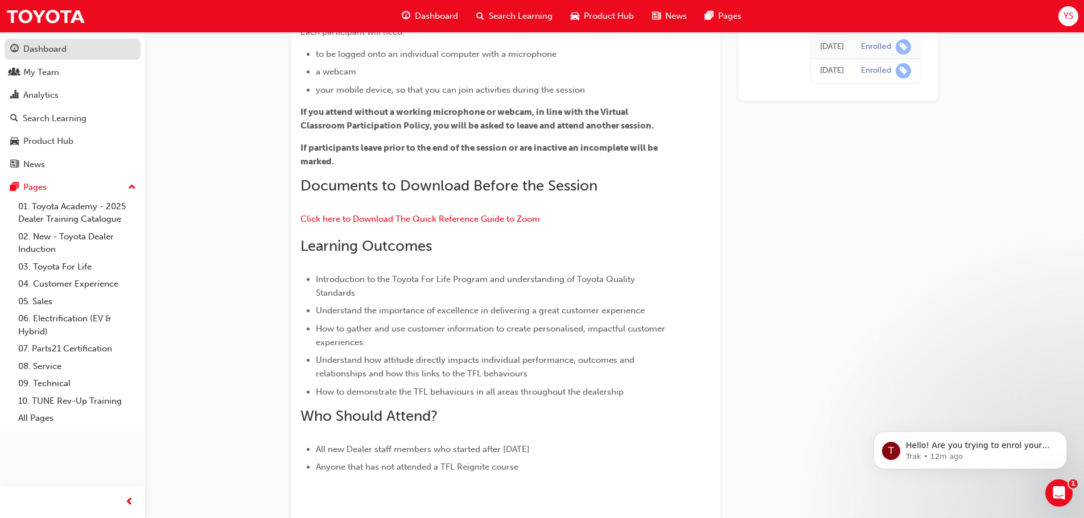
click at [56, 50] on div "Dashboard" at bounding box center [44, 49] width 43 height 13
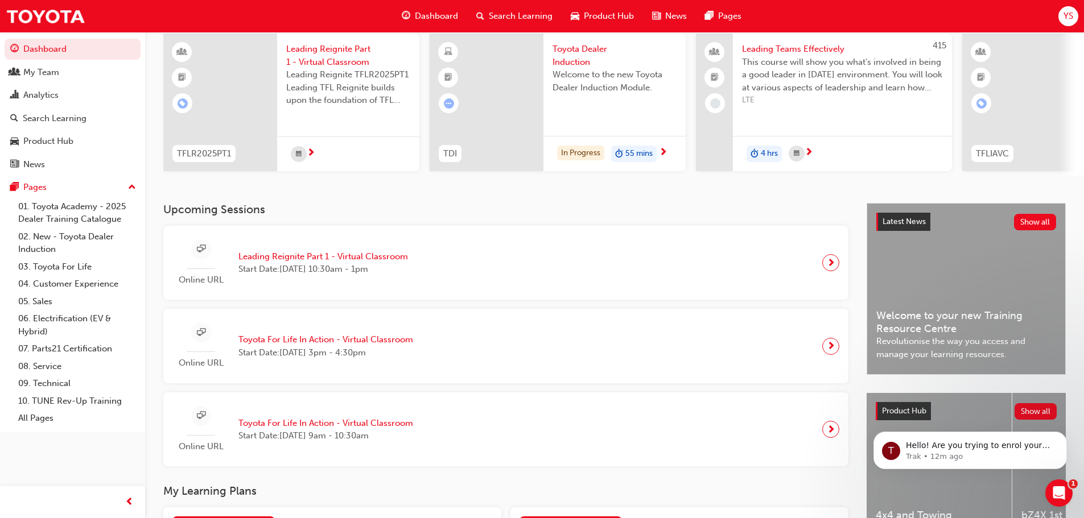
scroll to position [87, 0]
click at [391, 426] on span "Toyota For Life In Action - Virtual Classroom" at bounding box center [325, 423] width 175 height 13
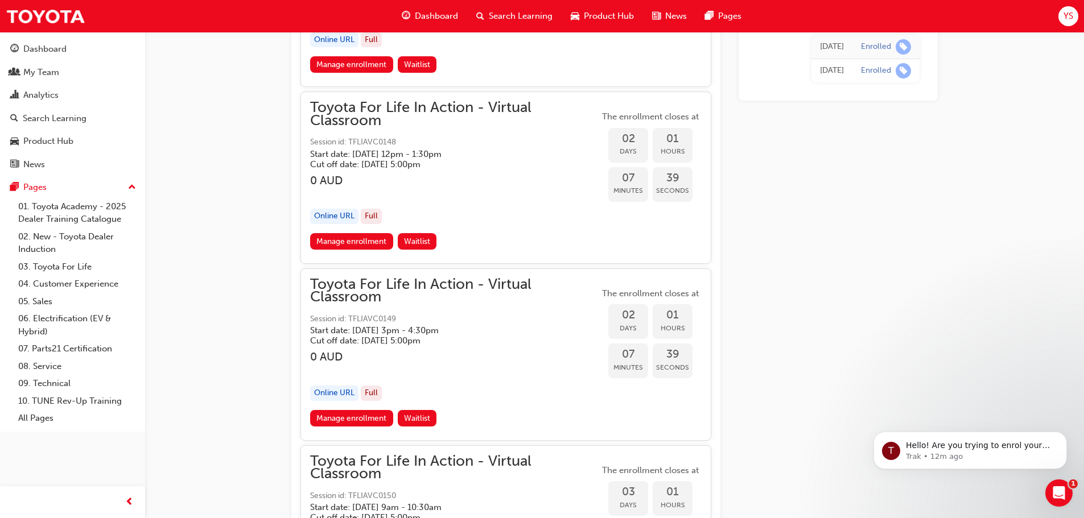
scroll to position [1517, 0]
click at [56, 48] on div "Dashboard" at bounding box center [44, 49] width 43 height 13
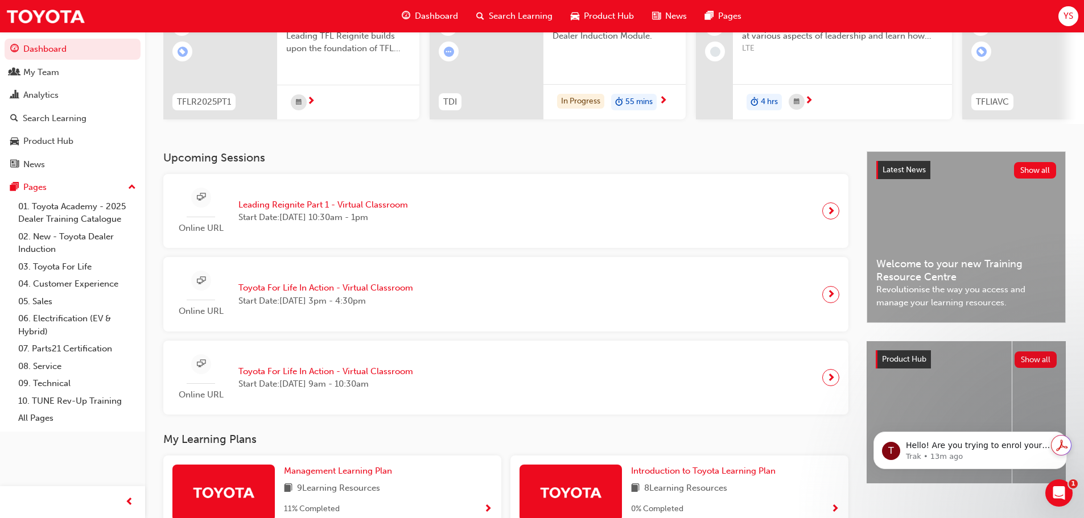
scroll to position [139, 0]
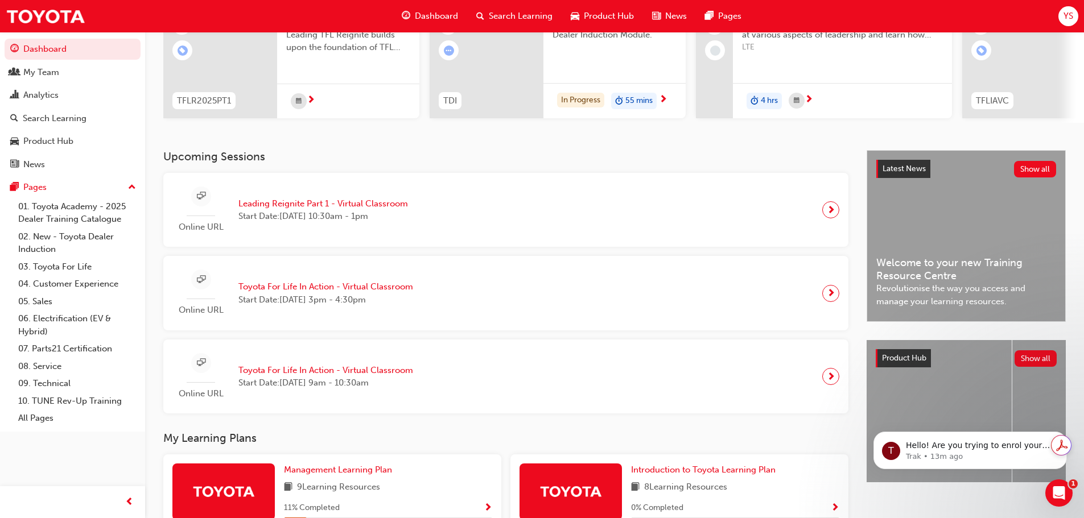
click at [828, 385] on span "next-icon" at bounding box center [831, 377] width 9 height 16
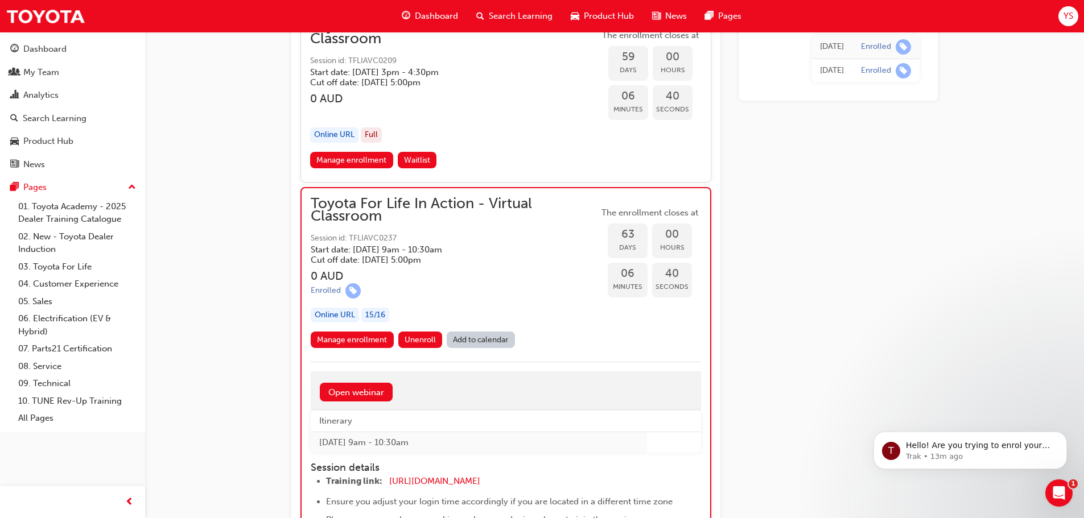
scroll to position [13988, 0]
click at [421, 340] on span "Unenroll" at bounding box center [420, 340] width 31 height 10
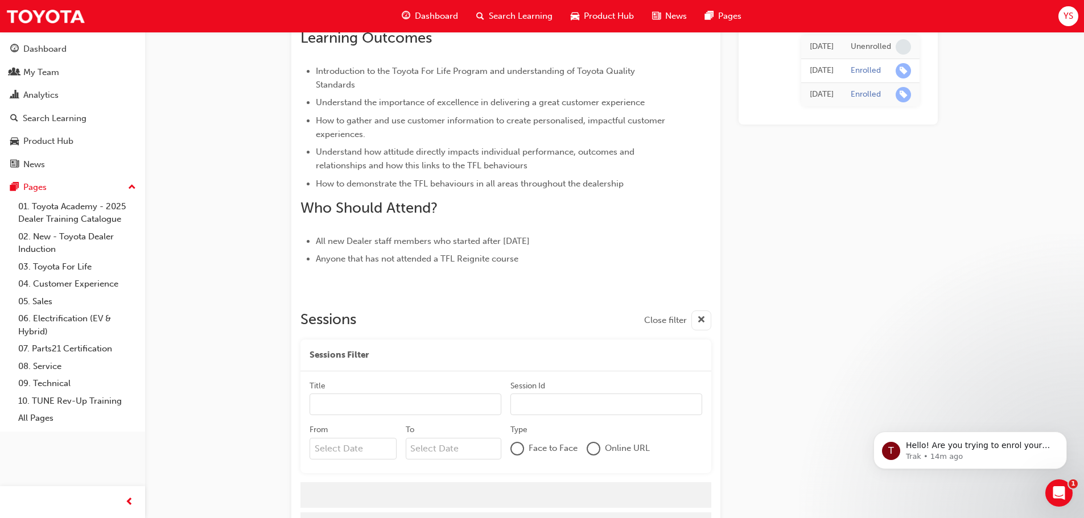
scroll to position [475, 0]
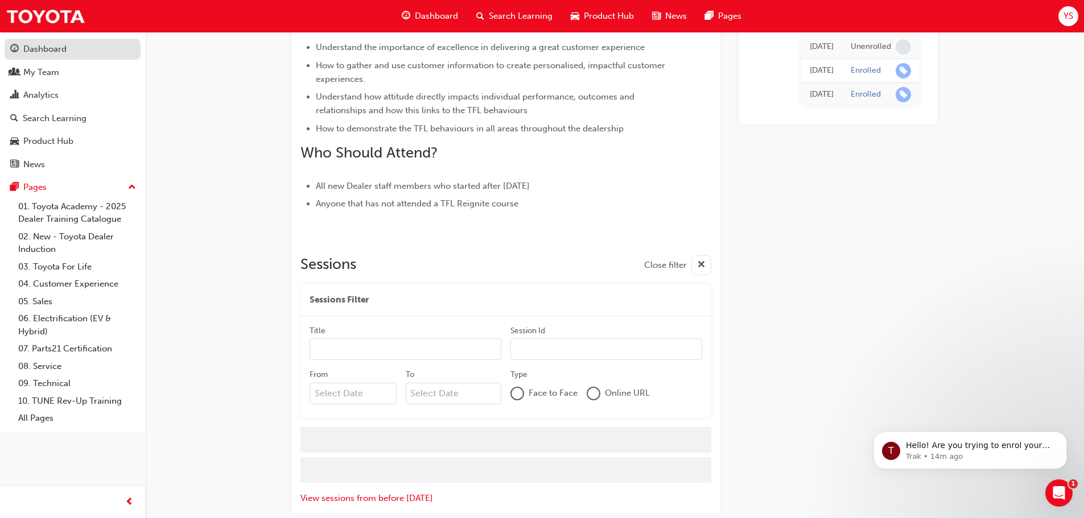
click at [66, 55] on div "Dashboard" at bounding box center [44, 49] width 43 height 13
click at [61, 50] on link "Dashboard" at bounding box center [73, 49] width 136 height 21
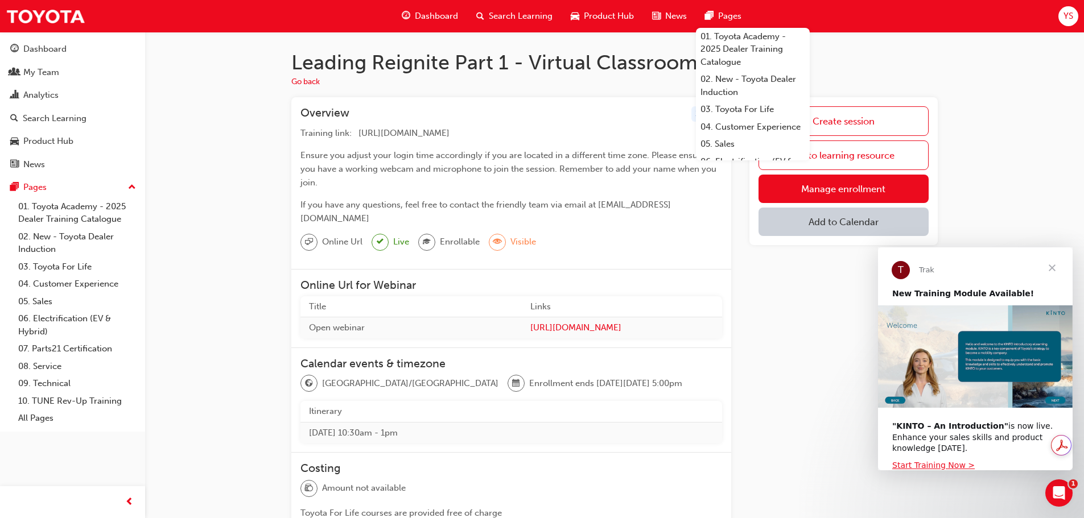
click at [627, 75] on h1 "Leading Reignite Part 1 - Virtual Classroom Session" at bounding box center [614, 62] width 647 height 25
